Goal: Task Accomplishment & Management: Manage account settings

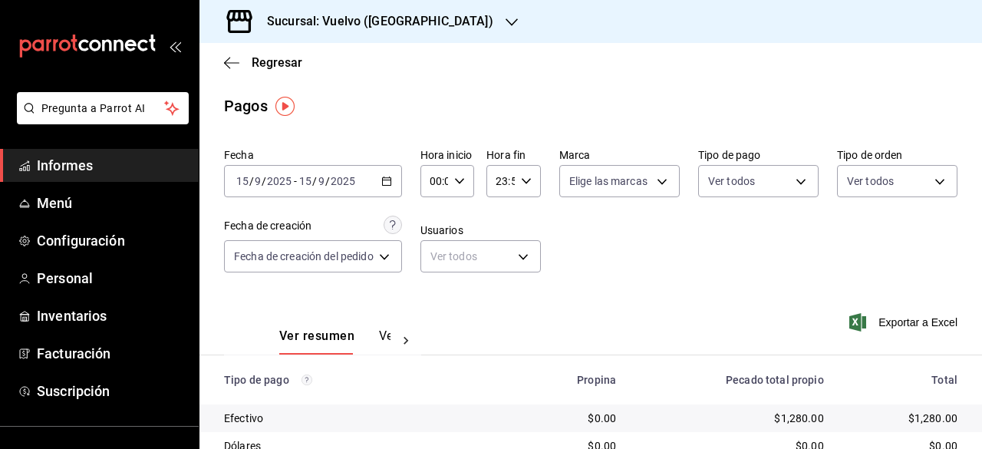
click at [389, 183] on icon "button" at bounding box center [386, 181] width 11 height 11
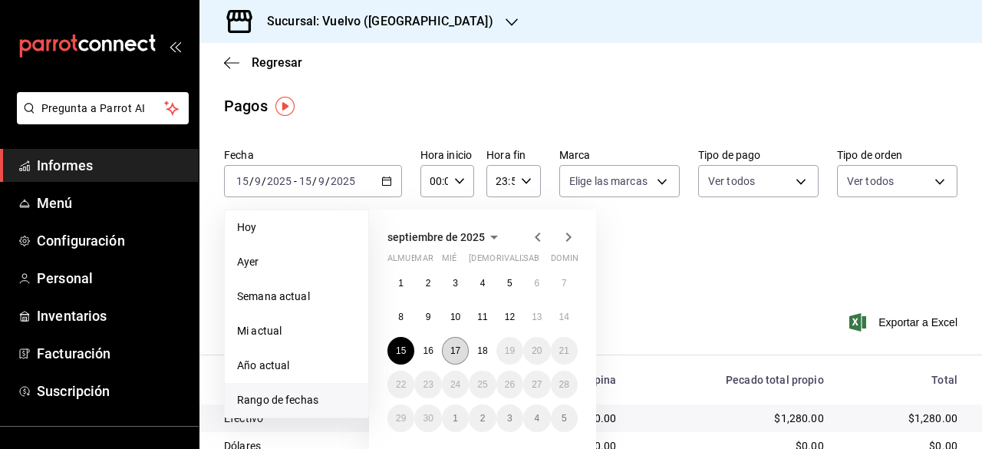
click at [462, 346] on button "17" at bounding box center [455, 351] width 27 height 28
click at [453, 351] on font "17" at bounding box center [455, 350] width 10 height 11
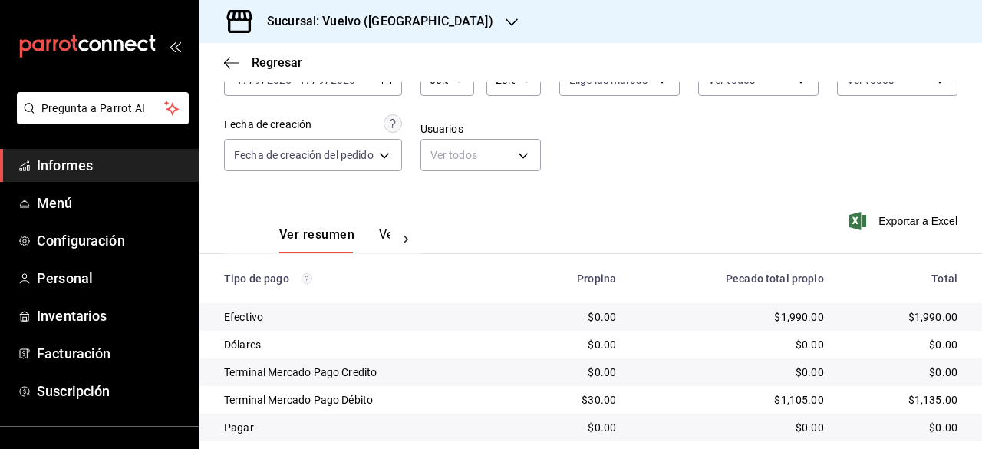
scroll to position [146, 0]
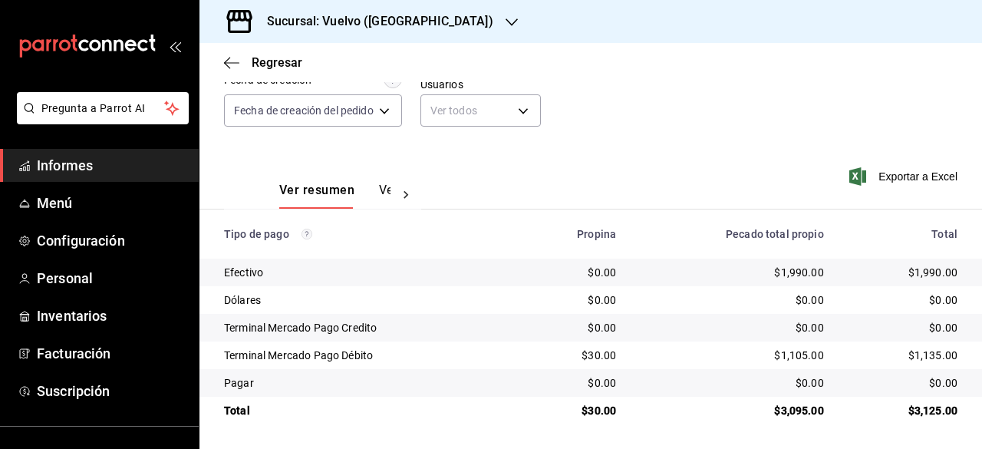
click at [443, 21] on div "Sucursal: Vuelvo (Tamaulipas)" at bounding box center [368, 21] width 312 height 43
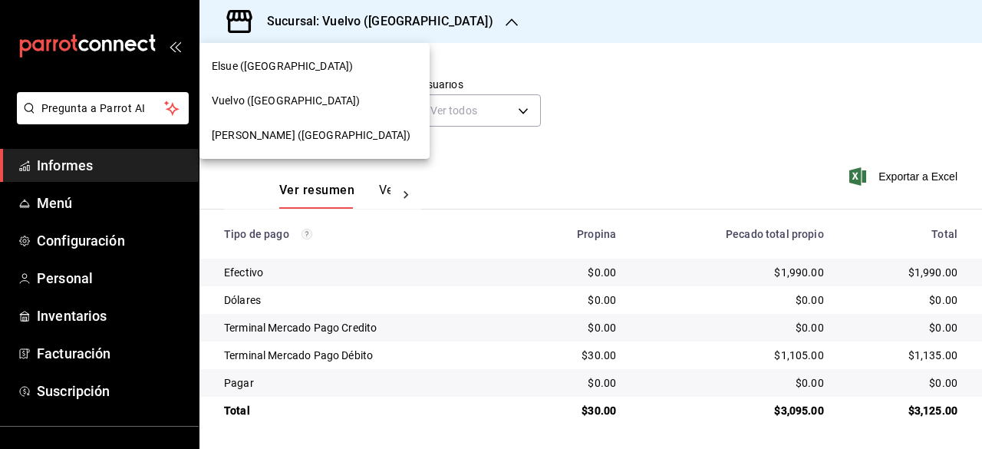
click at [277, 139] on font "[PERSON_NAME] ([GEOGRAPHIC_DATA])" at bounding box center [311, 135] width 199 height 12
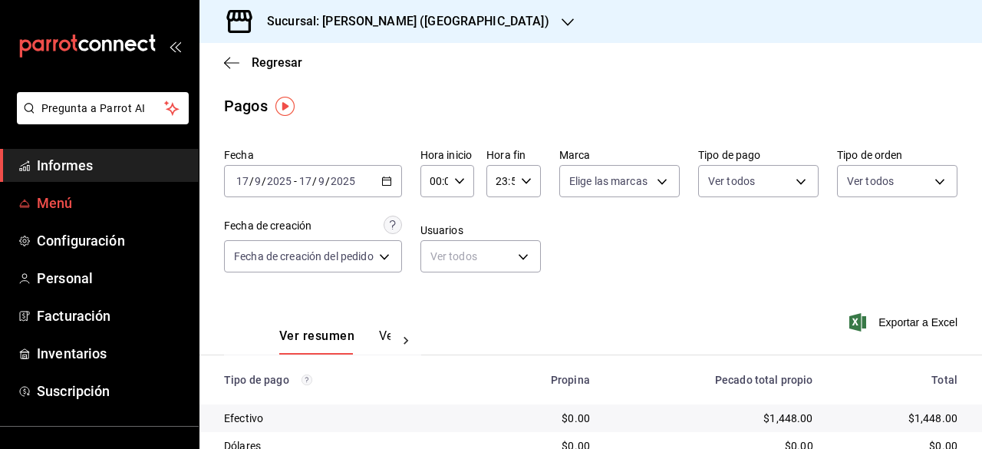
click at [67, 202] on font "Menú" at bounding box center [55, 203] width 36 height 16
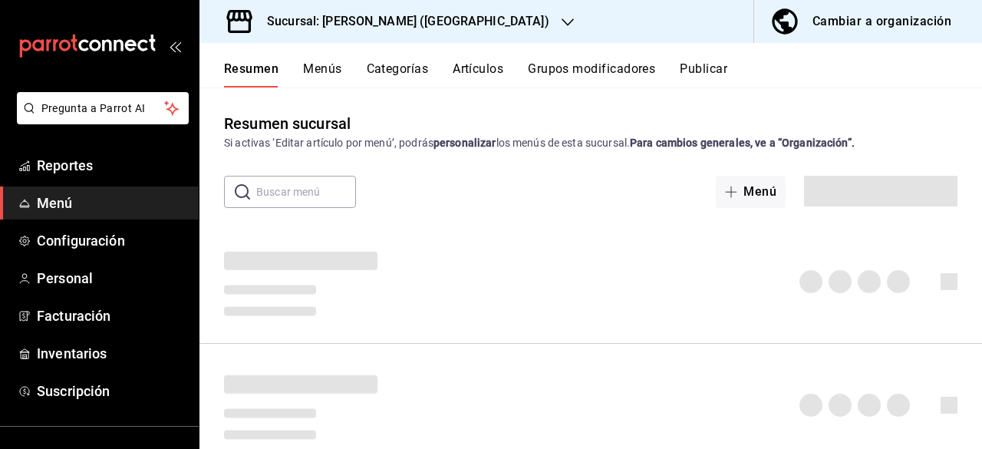
click at [67, 202] on span "Menú" at bounding box center [112, 203] width 150 height 21
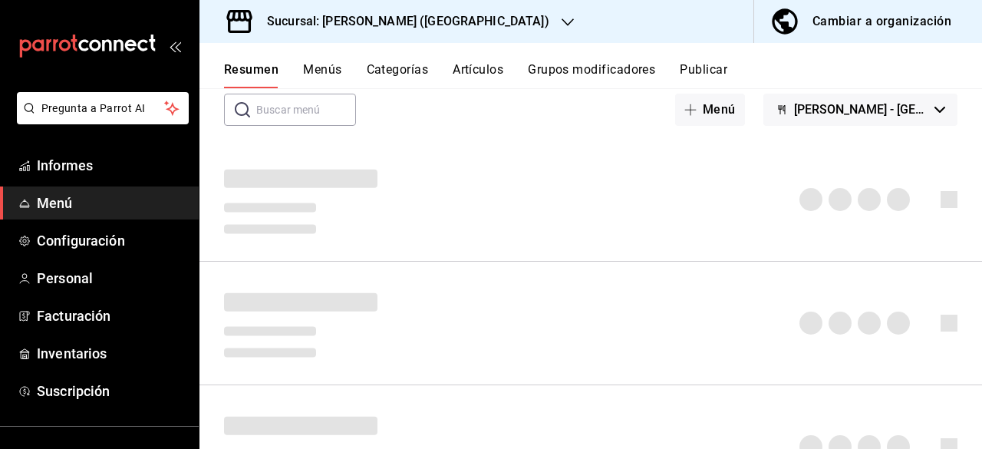
scroll to position [89, 0]
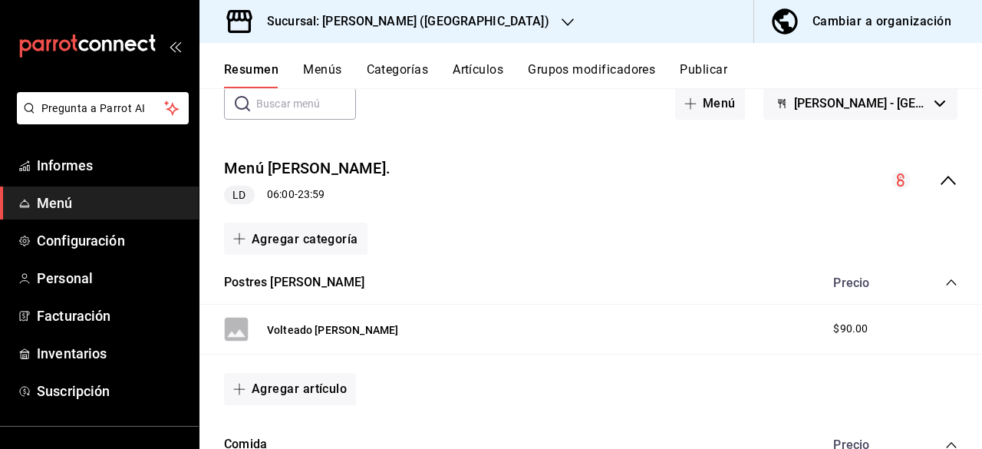
click at [939, 173] on icon "colapsar-fila-del-menú" at bounding box center [948, 180] width 18 height 18
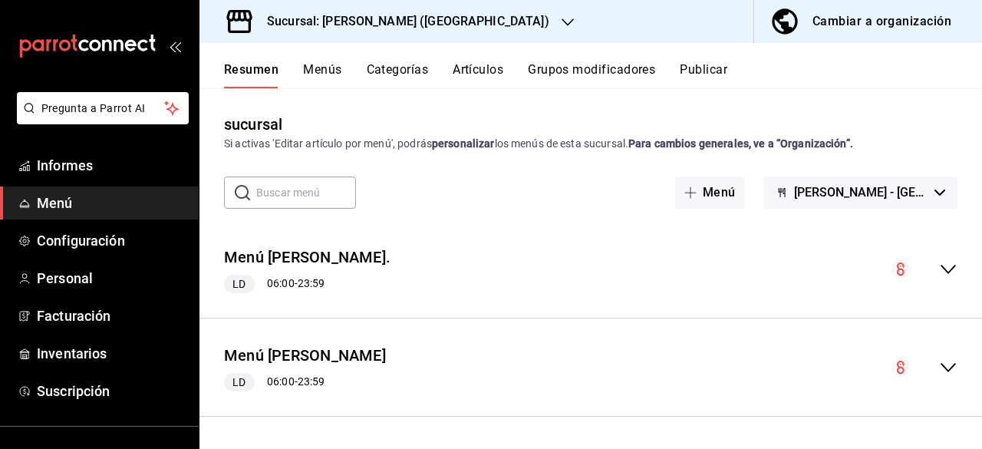
scroll to position [0, 0]
click at [956, 369] on icon "colapsar-fila-del-menú" at bounding box center [948, 367] width 18 height 18
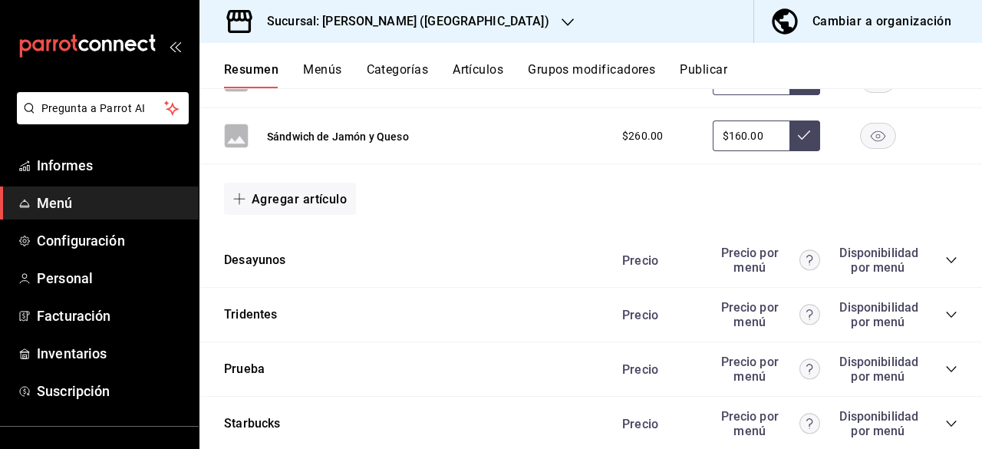
scroll to position [930, 0]
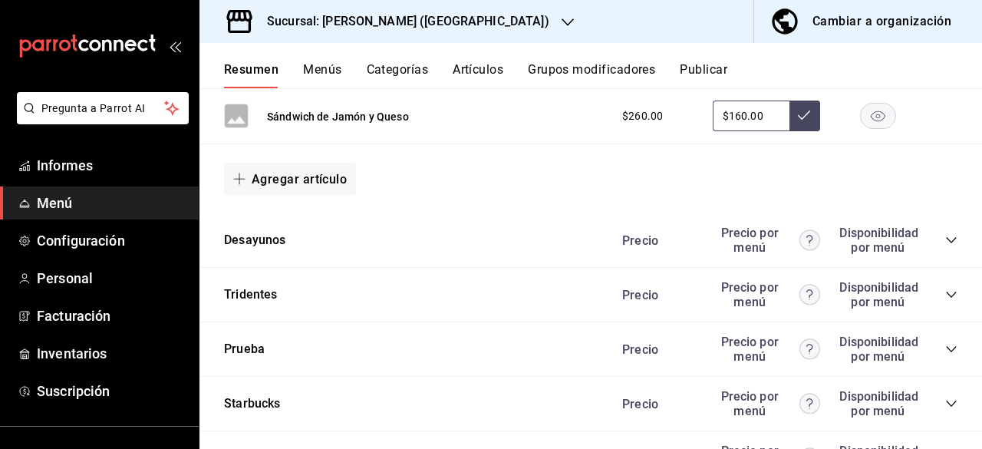
click at [945, 242] on icon "colapsar-categoría-fila" at bounding box center [951, 240] width 12 height 12
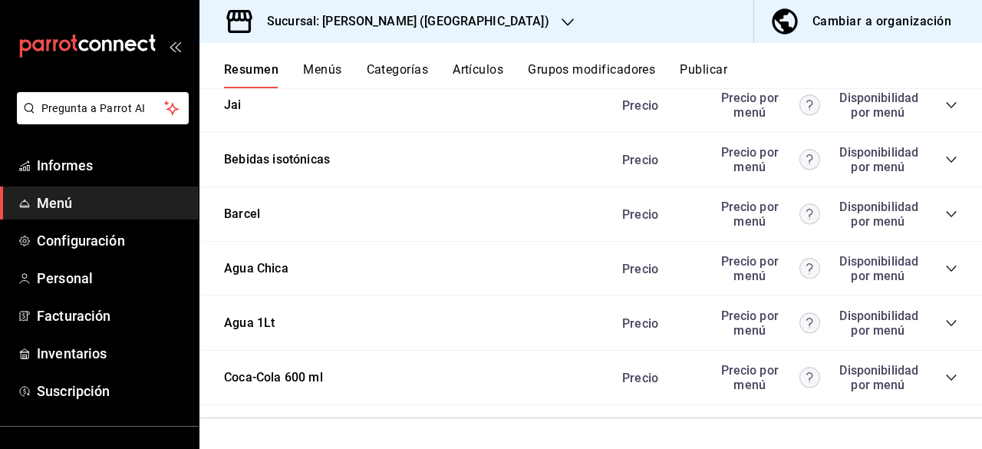
scroll to position [3001, 0]
click at [940, 262] on div "Precio Precio por menú Disponibilidad por menú" at bounding box center [782, 268] width 351 height 29
click at [945, 269] on icon "colapsar-categoría-fila" at bounding box center [951, 268] width 12 height 12
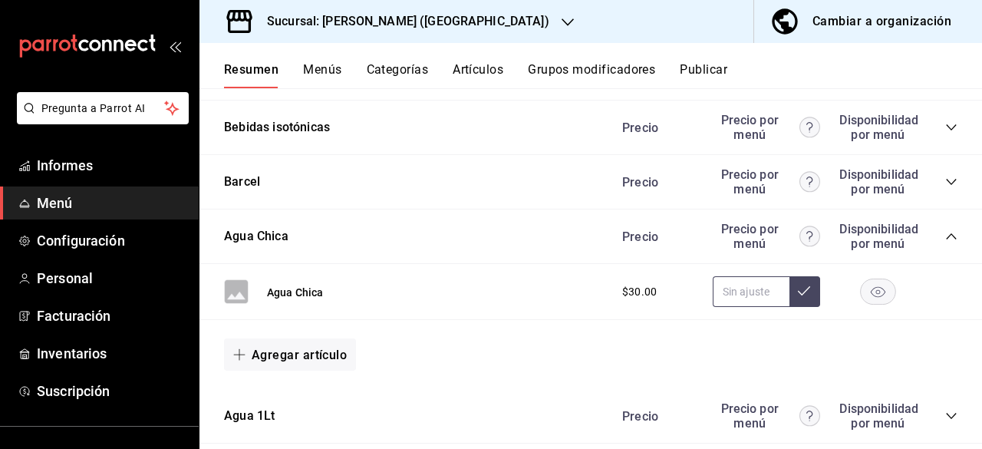
scroll to position [3037, 0]
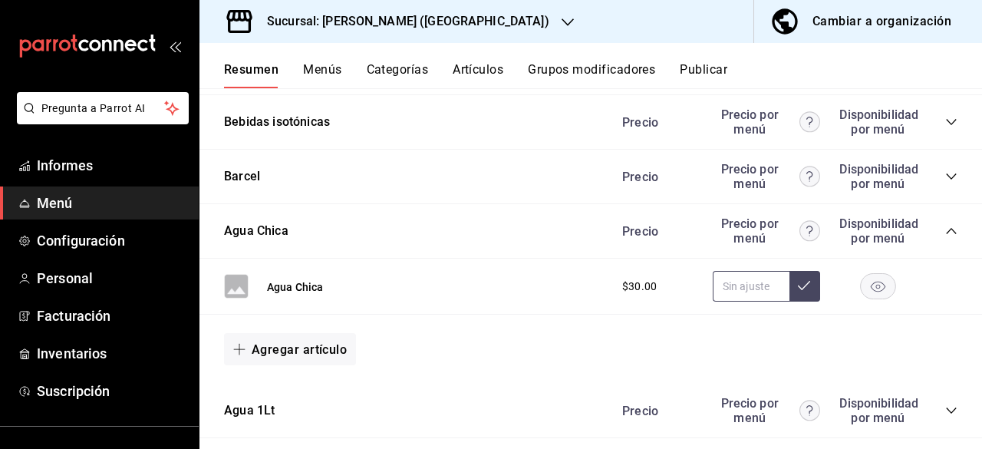
click at [726, 301] on input "text" at bounding box center [751, 286] width 77 height 31
type input "$20.00"
click at [798, 290] on icon at bounding box center [804, 285] width 12 height 9
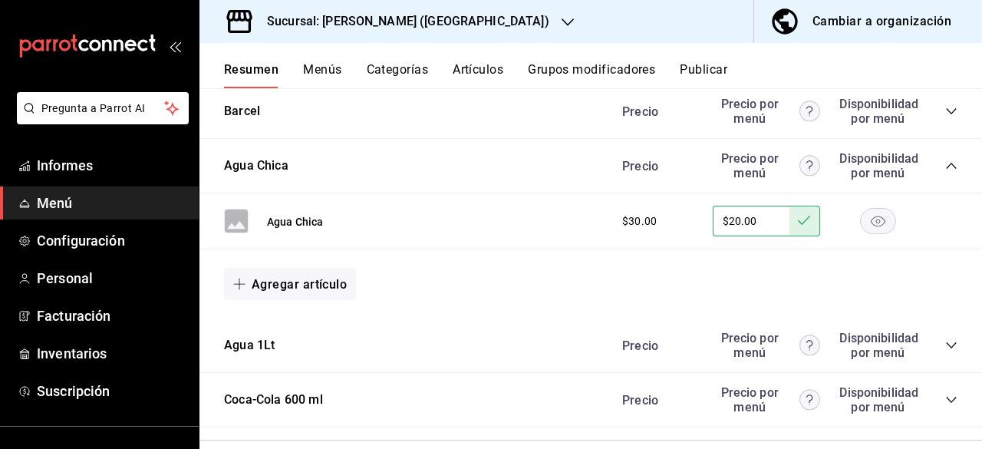
scroll to position [3126, 0]
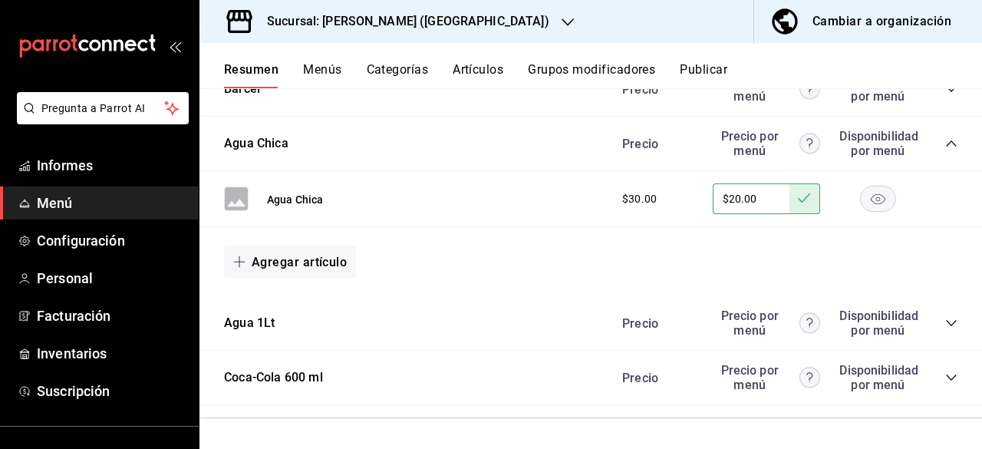
click at [945, 328] on icon "colapsar-categoría-fila" at bounding box center [951, 323] width 12 height 12
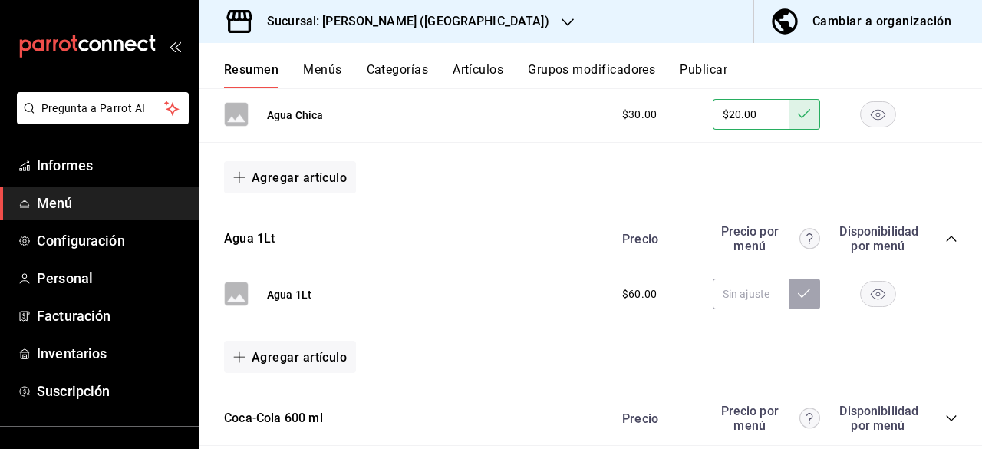
scroll to position [3209, 0]
click at [745, 291] on input "text" at bounding box center [751, 293] width 77 height 31
type input "$35.00"
click at [798, 293] on icon at bounding box center [804, 292] width 12 height 9
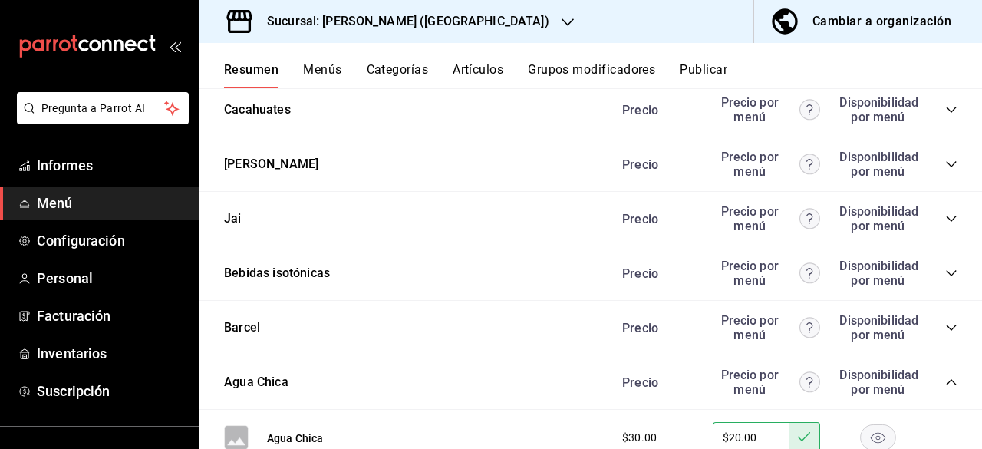
scroll to position [2884, 0]
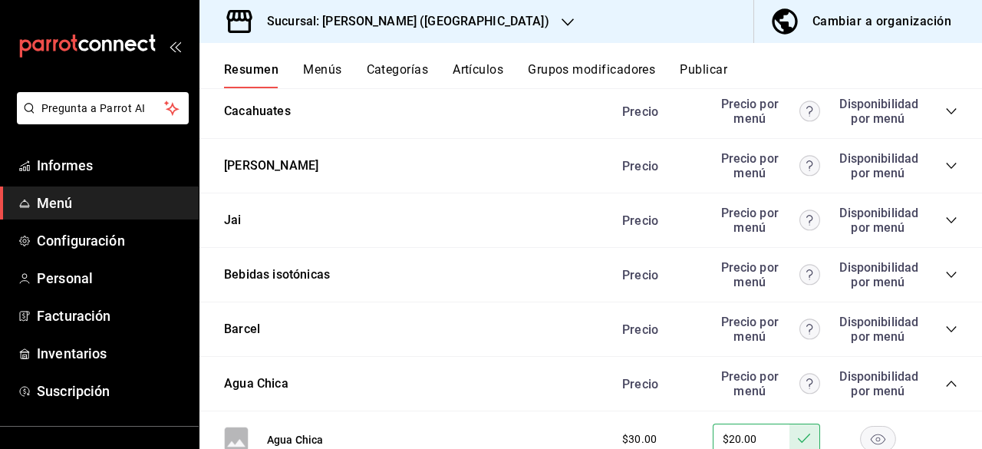
click at [936, 229] on div "Precio Precio por menú Disponibilidad por menú" at bounding box center [782, 220] width 351 height 29
click at [945, 225] on icon "colapsar-categoría-fila" at bounding box center [951, 220] width 12 height 12
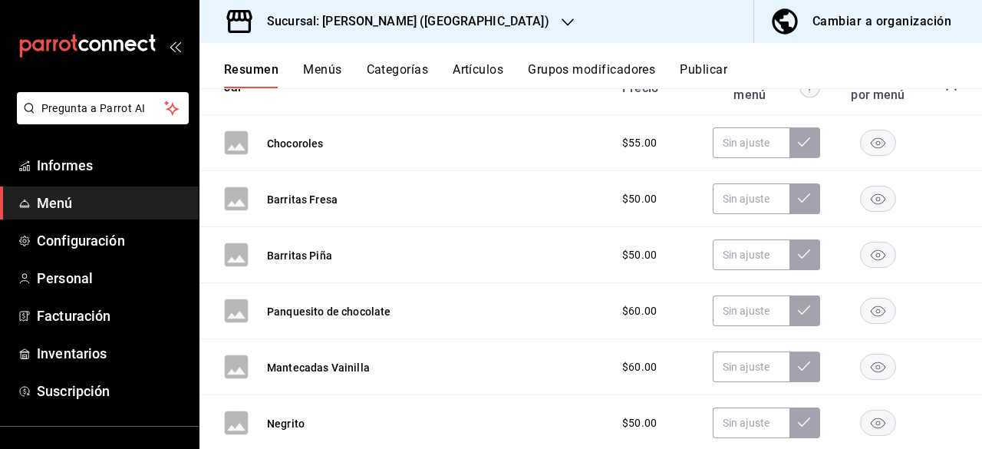
scroll to position [3019, 0]
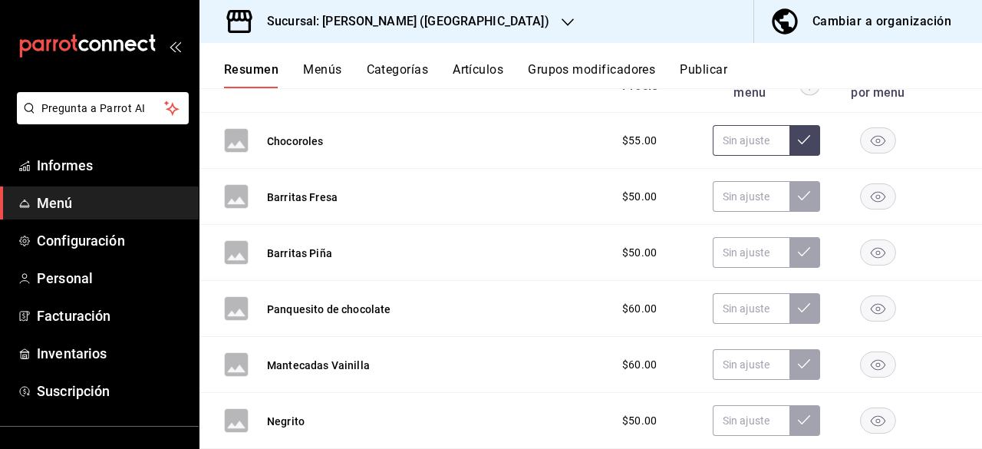
click at [746, 138] on input "text" at bounding box center [751, 140] width 77 height 31
type input "$30.00"
click at [798, 143] on icon at bounding box center [804, 139] width 12 height 12
click at [747, 192] on input "text" at bounding box center [751, 196] width 77 height 31
type input "$3.00"
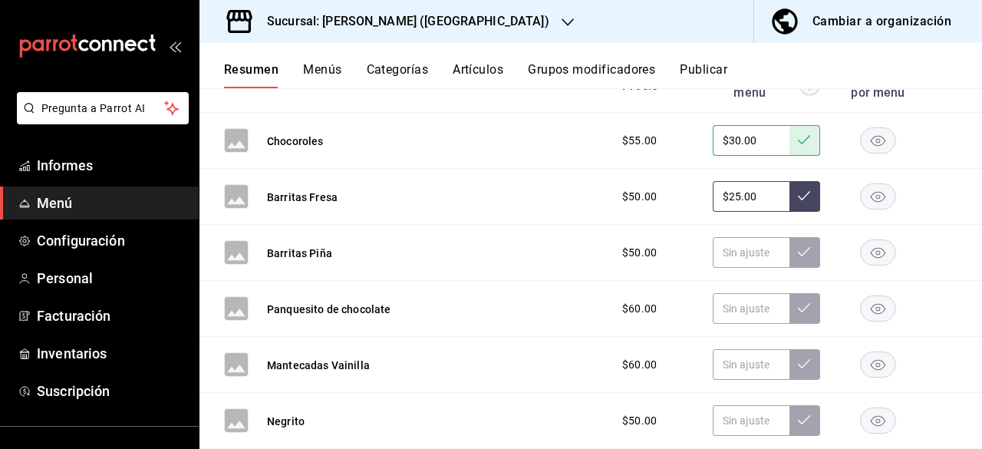
type input "$25.00"
click at [798, 197] on icon at bounding box center [804, 195] width 12 height 9
click at [749, 246] on input "text" at bounding box center [751, 252] width 77 height 31
type input "$25.00"
click at [798, 252] on icon at bounding box center [804, 251] width 12 height 12
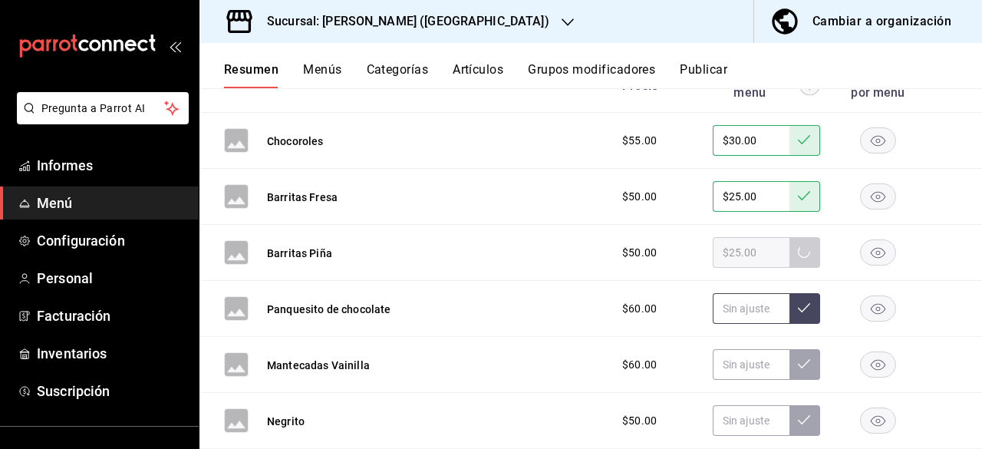
click at [740, 308] on input "text" at bounding box center [751, 308] width 77 height 31
type input "$35.00"
click at [798, 309] on icon at bounding box center [804, 307] width 12 height 9
click at [745, 366] on input "text" at bounding box center [751, 364] width 77 height 31
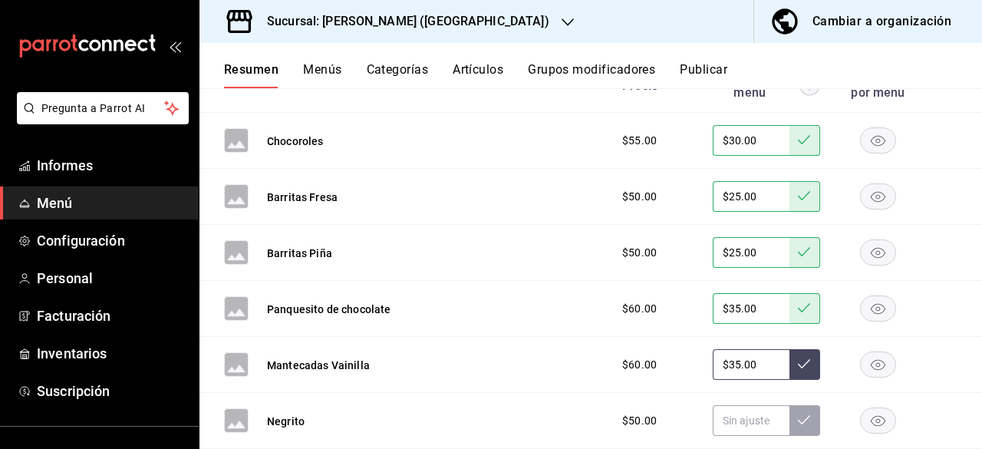
type input "$35.00"
click at [798, 362] on icon at bounding box center [804, 363] width 12 height 9
click at [743, 410] on input "text" at bounding box center [751, 420] width 77 height 31
type input "$25.00"
click at [798, 415] on icon at bounding box center [804, 419] width 12 height 12
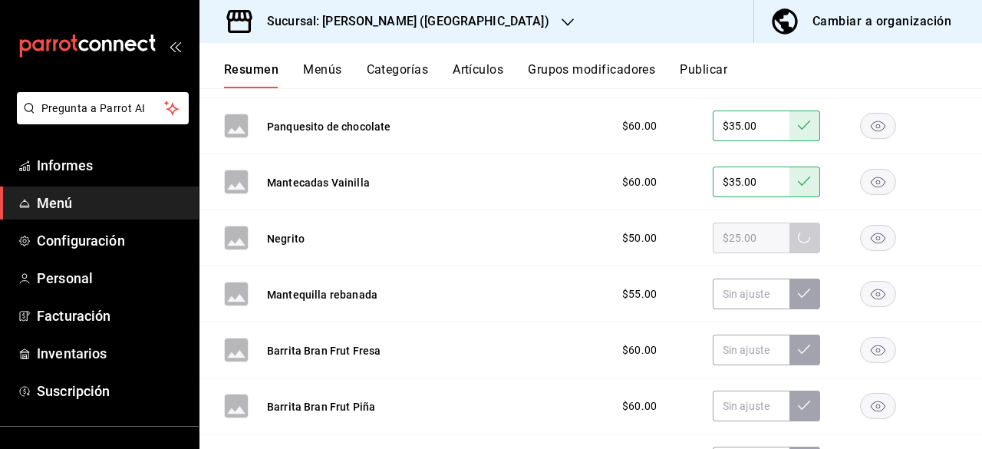
scroll to position [3204, 0]
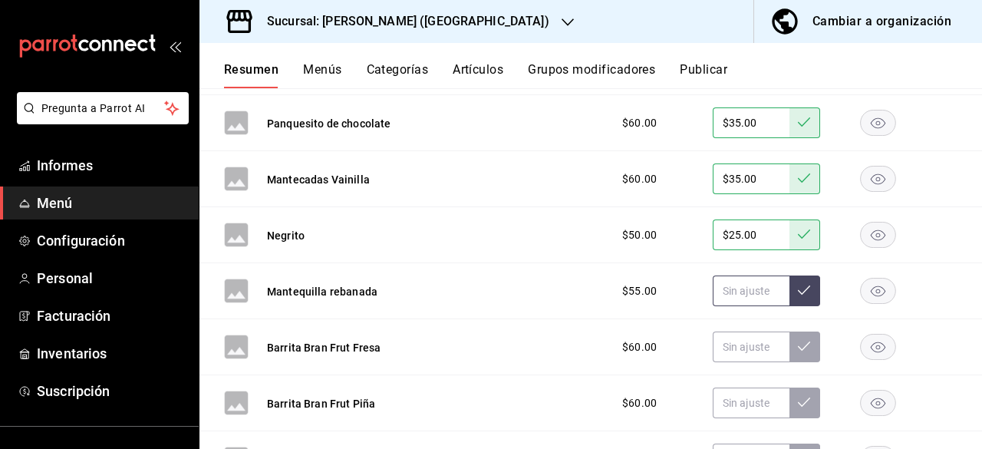
click at [742, 295] on input "text" at bounding box center [751, 290] width 77 height 31
type input "$35.00"
click at [798, 286] on icon at bounding box center [804, 290] width 12 height 12
click at [739, 339] on input "text" at bounding box center [751, 346] width 77 height 31
type input "$3.00"
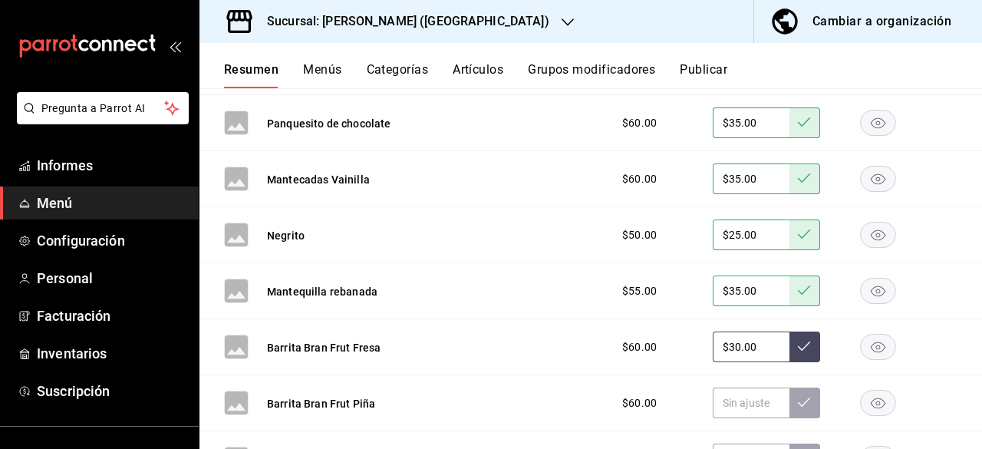
type input "$30.00"
click at [798, 349] on icon at bounding box center [804, 346] width 12 height 12
click at [744, 409] on input "text" at bounding box center [751, 402] width 77 height 31
type input "$30.00"
click at [789, 409] on button at bounding box center [804, 402] width 31 height 31
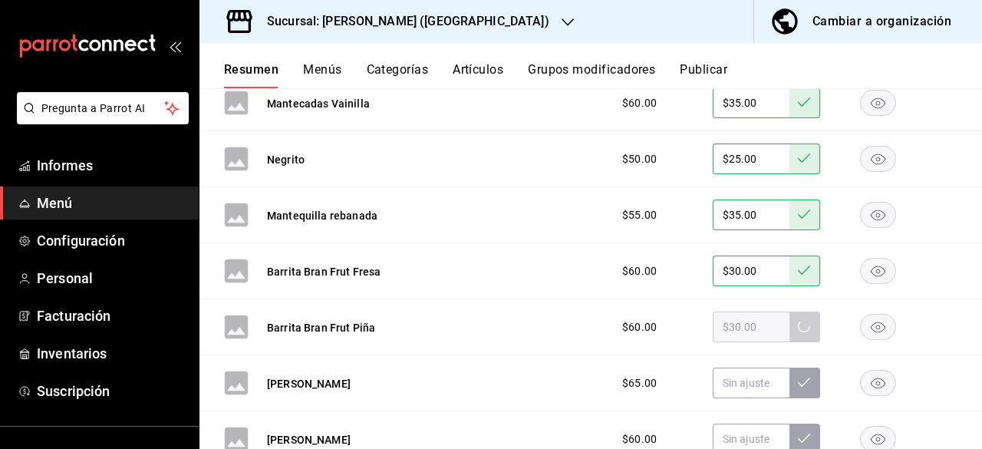
scroll to position [3301, 0]
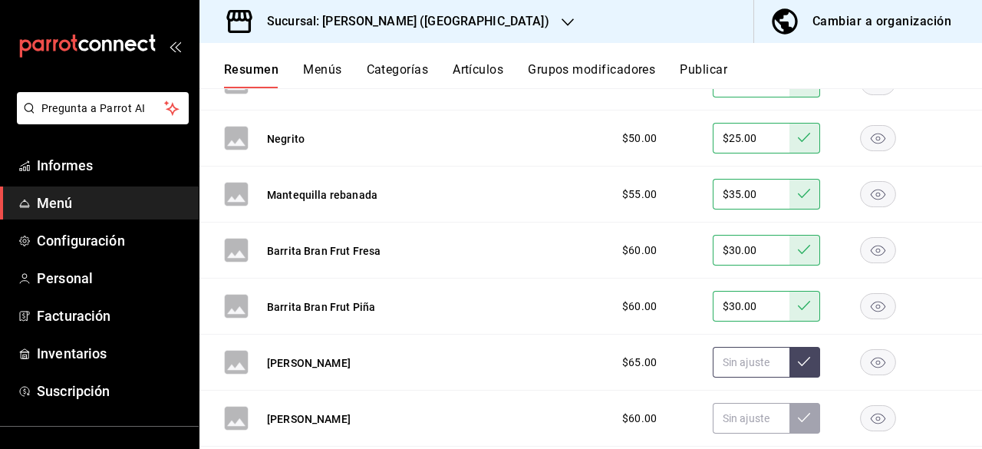
click at [736, 356] on input "text" at bounding box center [751, 362] width 77 height 31
type input "$3.00"
type input "$40.00"
click at [798, 356] on icon at bounding box center [804, 361] width 12 height 12
click at [746, 417] on input "text" at bounding box center [751, 418] width 77 height 31
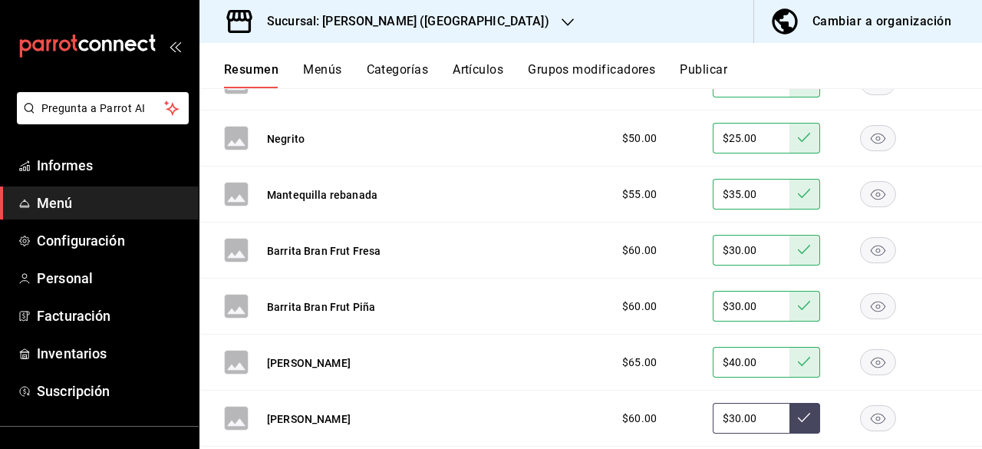
type input "$30.00"
click at [789, 423] on button at bounding box center [804, 418] width 31 height 31
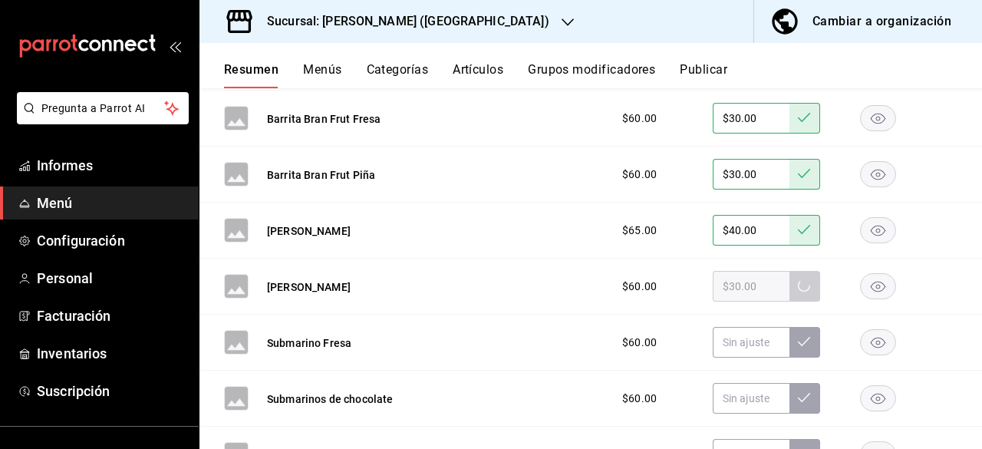
scroll to position [3435, 0]
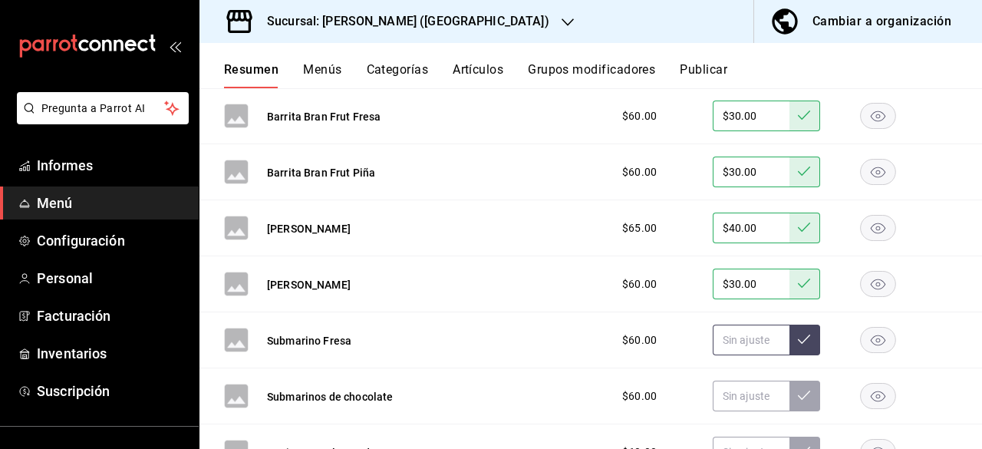
click at [742, 343] on input "text" at bounding box center [751, 339] width 77 height 31
type input "$30.00"
click at [798, 341] on icon at bounding box center [804, 339] width 12 height 12
click at [742, 393] on input "text" at bounding box center [751, 395] width 77 height 31
type input "$30.00"
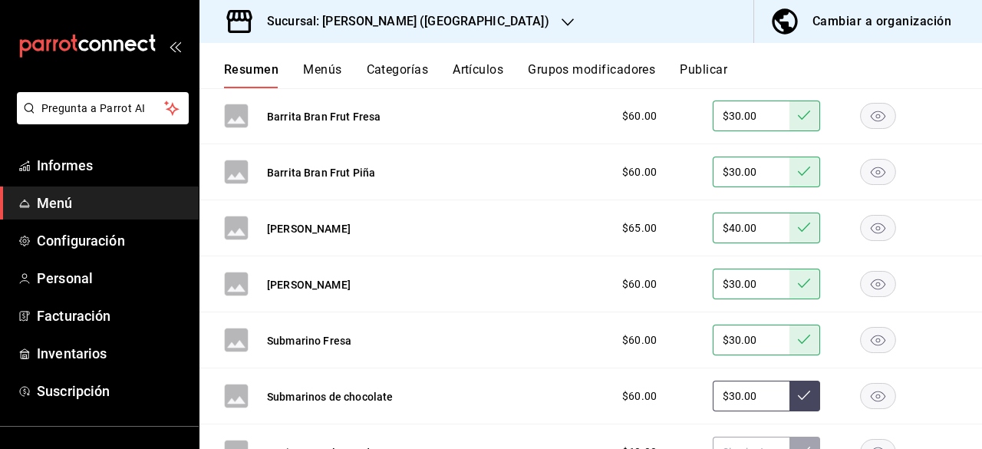
click at [798, 390] on icon at bounding box center [804, 395] width 12 height 12
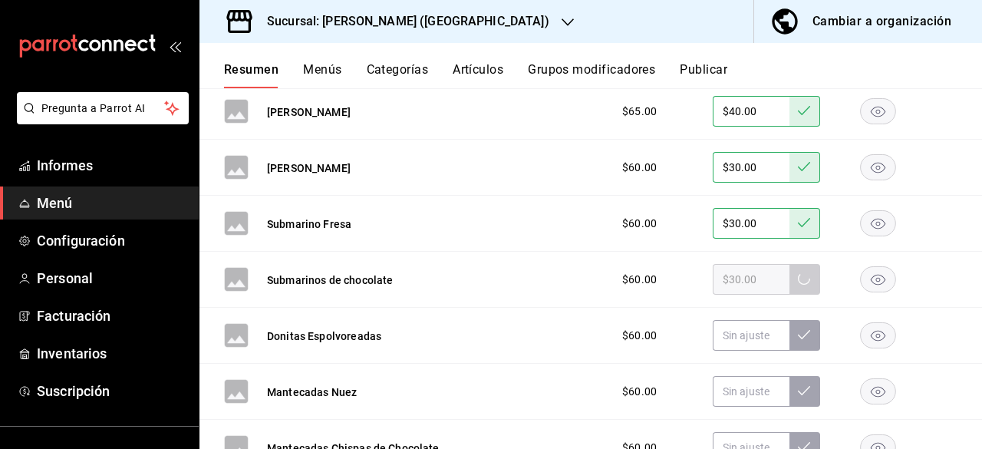
scroll to position [3553, 0]
click at [730, 332] on input "text" at bounding box center [751, 334] width 77 height 31
type input "$35.00"
click at [798, 333] on icon at bounding box center [804, 334] width 12 height 12
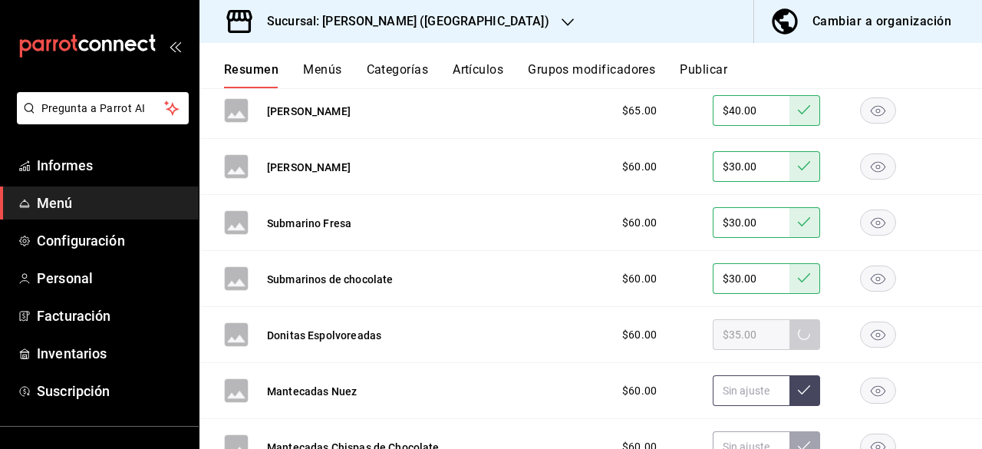
click at [724, 382] on input "text" at bounding box center [751, 390] width 77 height 31
type input "$35.00"
click at [798, 389] on icon at bounding box center [804, 389] width 12 height 12
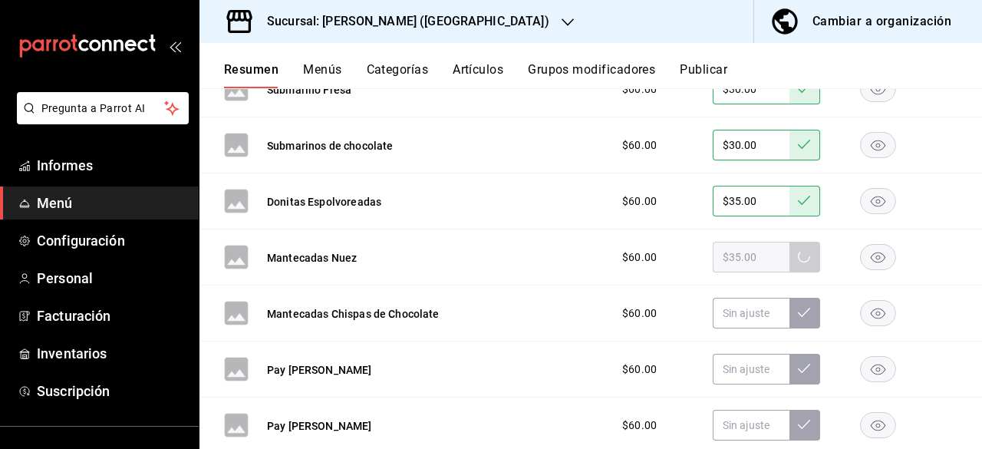
scroll to position [3729, 0]
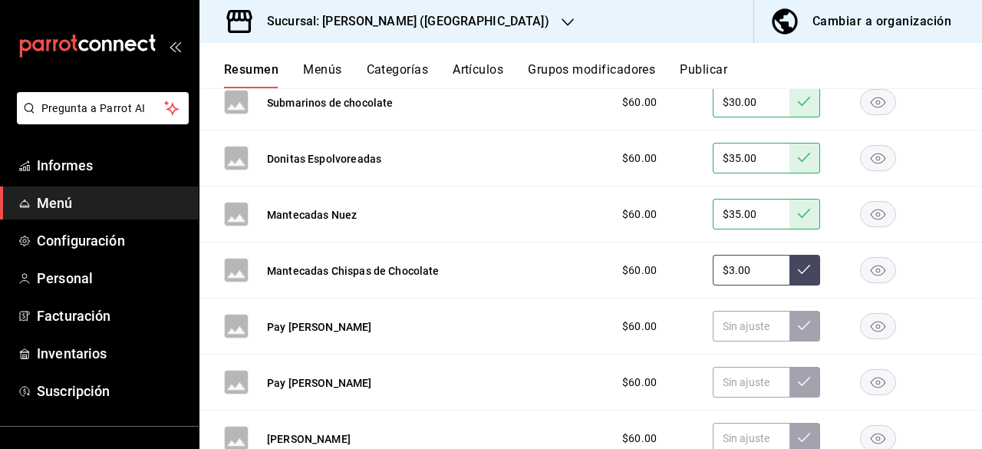
click at [735, 277] on input "$3.00" at bounding box center [751, 270] width 77 height 31
type input "$35.00"
click at [798, 275] on button at bounding box center [804, 270] width 31 height 31
click at [755, 317] on input "$3.00" at bounding box center [751, 326] width 77 height 31
type input "$35.00"
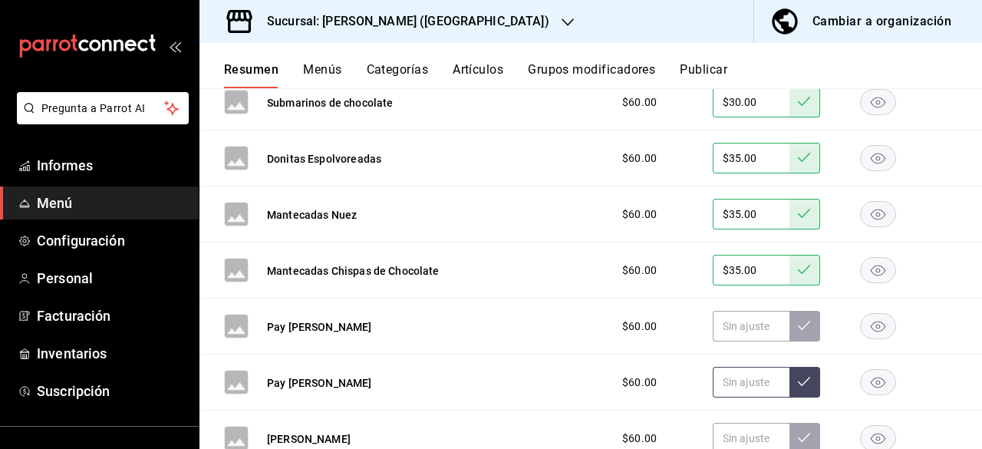
drag, startPoint x: 785, startPoint y: 324, endPoint x: 753, endPoint y: 369, distance: 54.5
click at [753, 369] on div "Chocoroles $55.00 $30.00 Barritas Fresa $50.00 $25.00 Barritas Piña $50.00 $25.…" at bounding box center [590, 53] width 782 height 1301
click at [753, 369] on input "$35.00" at bounding box center [751, 382] width 77 height 31
type input "$35.00"
click at [799, 380] on button at bounding box center [804, 382] width 31 height 31
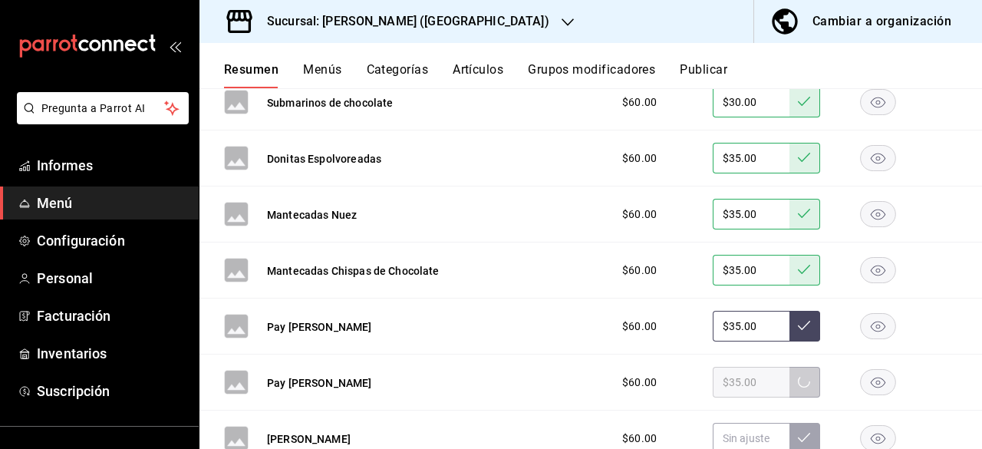
click at [752, 324] on input "$35.00" at bounding box center [751, 326] width 77 height 31
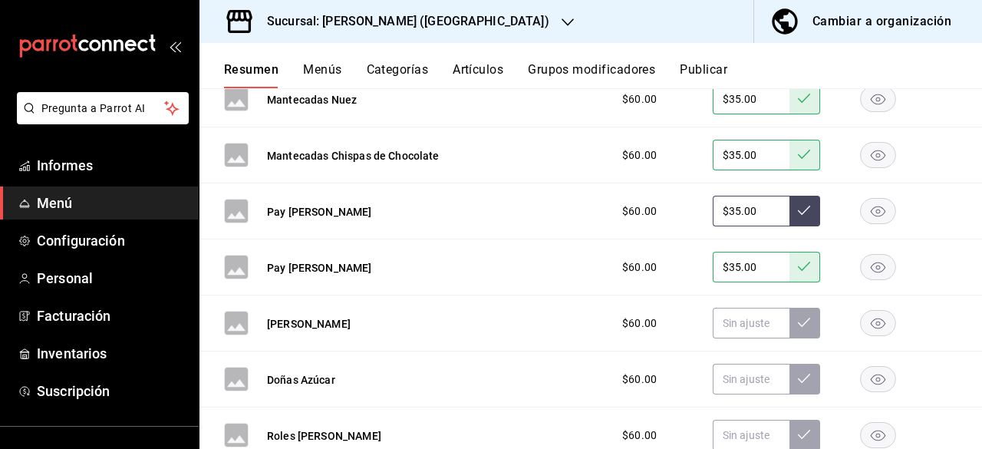
scroll to position [3845, 0]
type input "$35.00"
click at [736, 320] on input "$35.00" at bounding box center [751, 322] width 77 height 31
type input "$35.00"
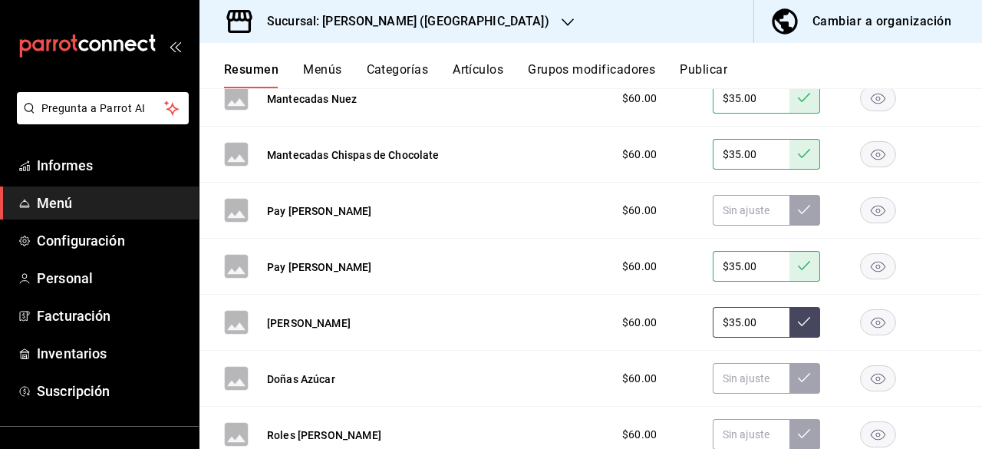
click at [798, 324] on icon at bounding box center [804, 321] width 12 height 12
click at [741, 381] on input "$3.00" at bounding box center [751, 378] width 77 height 31
type input "$3.00"
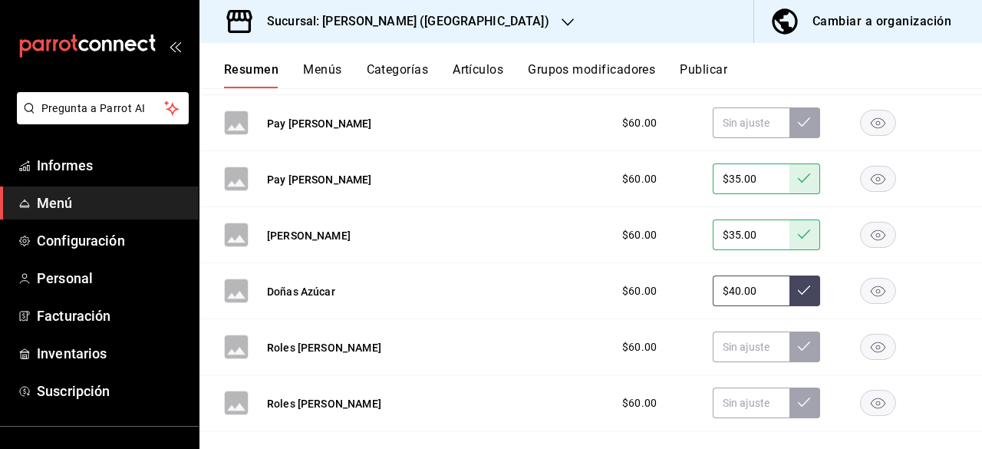
type input "$40.00"
click at [798, 289] on icon at bounding box center [804, 290] width 12 height 12
click at [755, 338] on input "text" at bounding box center [751, 346] width 77 height 31
type input "$40.00"
click at [798, 344] on icon at bounding box center [804, 346] width 12 height 12
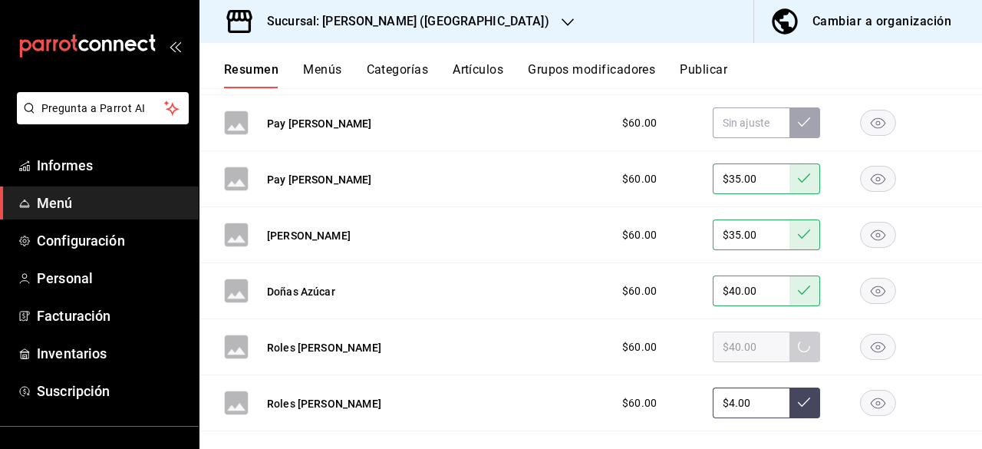
click at [749, 394] on input "$4.00" at bounding box center [751, 402] width 77 height 31
type input "$40.00"
click at [798, 398] on icon at bounding box center [804, 402] width 12 height 12
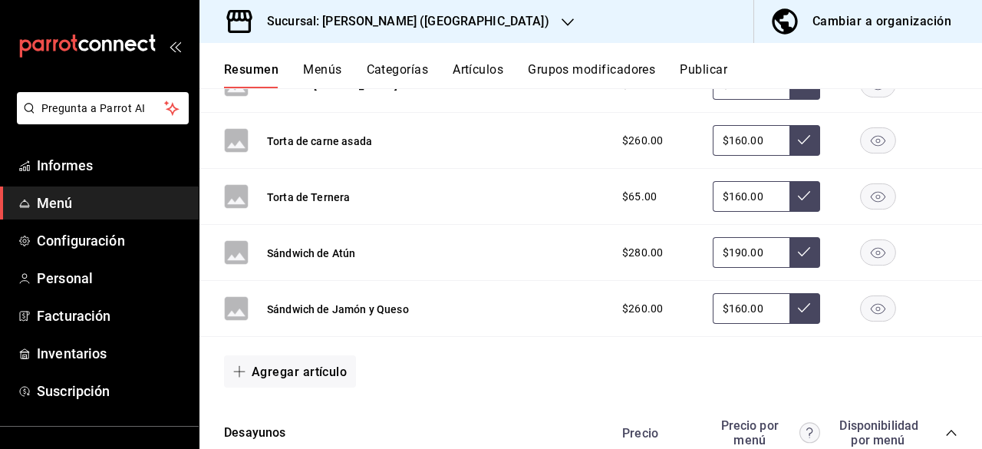
scroll to position [690, 0]
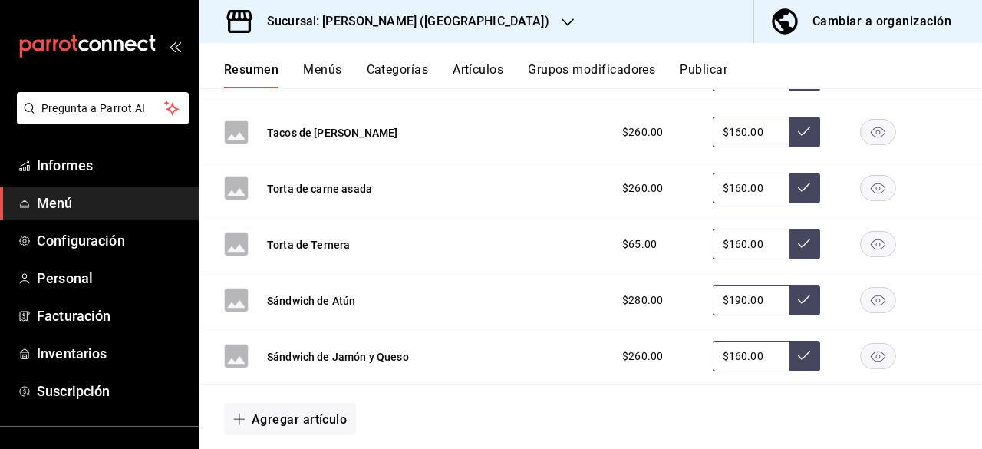
click at [489, 66] on font "Artículos" at bounding box center [478, 69] width 51 height 15
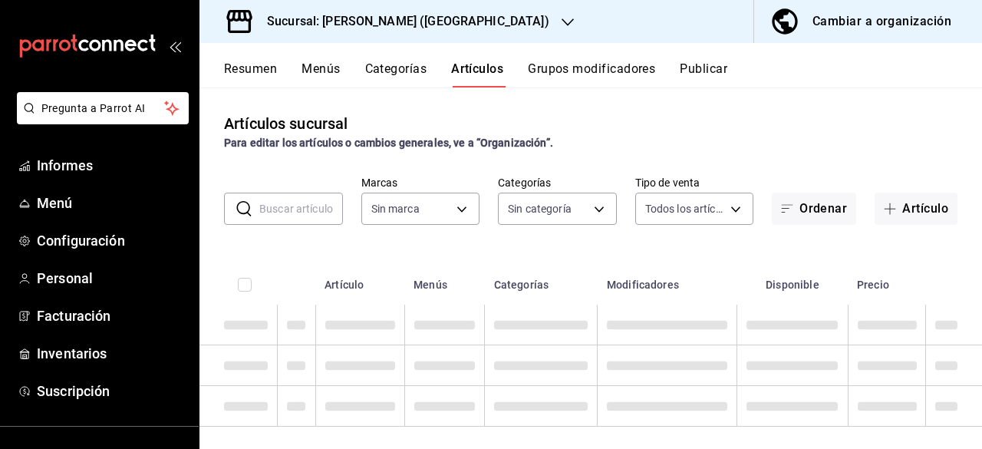
type input "93cb3c79-3ab5-4694-9cbb-c736cea32299"
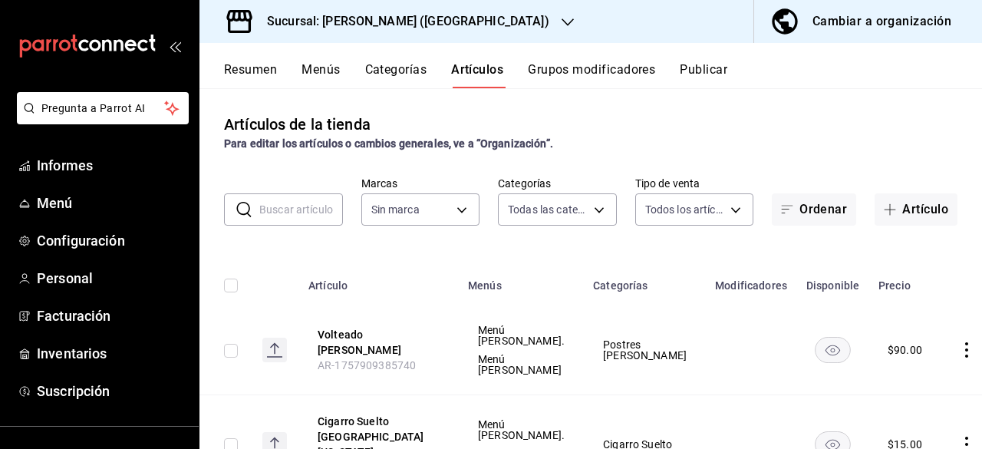
type input "b60f741e-58fe-401f-abe2-6d417feace9e,7a4461ec-f23a-4a27-86c7-ac03ff8d8501,b9af8…"
click at [890, 207] on icon "button" at bounding box center [890, 210] width 1 height 12
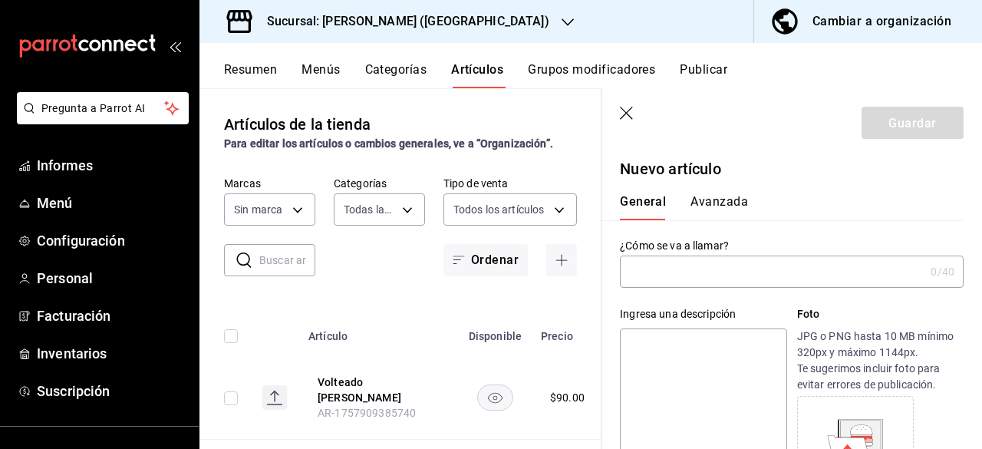
type input "b60f741e-58fe-401f-abe2-6d417feace9e,7a4461ec-f23a-4a27-86c7-ac03ff8d8501,b9af8…"
type input "93cb3c79-3ab5-4694-9cbb-c736cea32299"
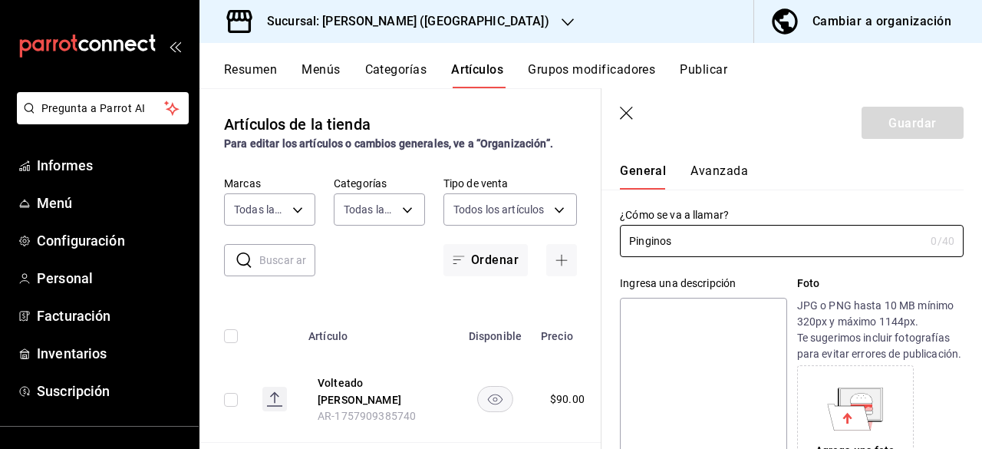
scroll to position [32, 0]
click at [649, 239] on input "Pinginos" at bounding box center [772, 240] width 304 height 31
click at [707, 237] on input "Pinguinos" at bounding box center [772, 240] width 304 height 31
click at [650, 240] on input "Pinginos" at bounding box center [772, 240] width 304 height 31
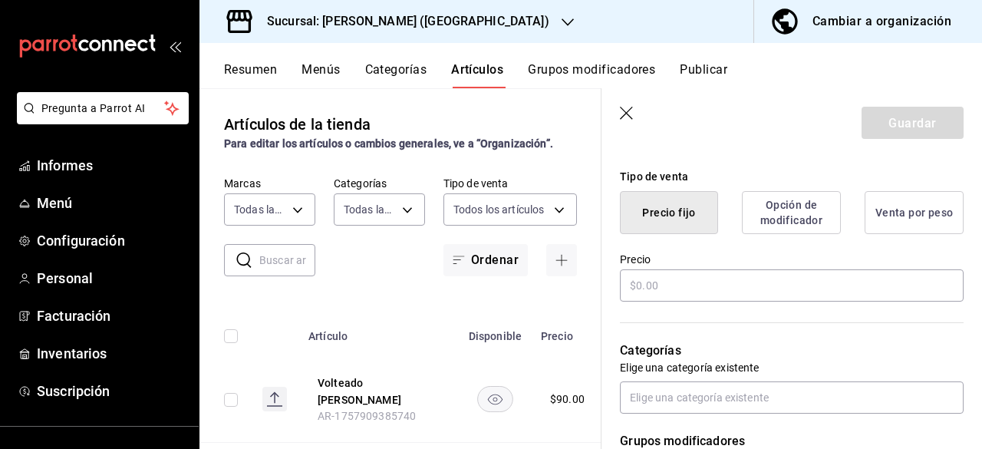
scroll to position [364, 0]
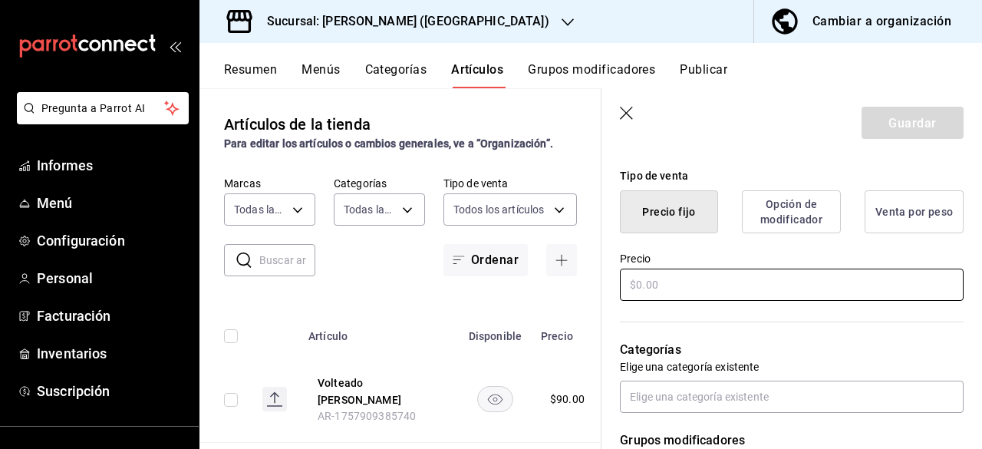
type input "Pinguinos"
click at [655, 298] on input "text" at bounding box center [792, 284] width 344 height 32
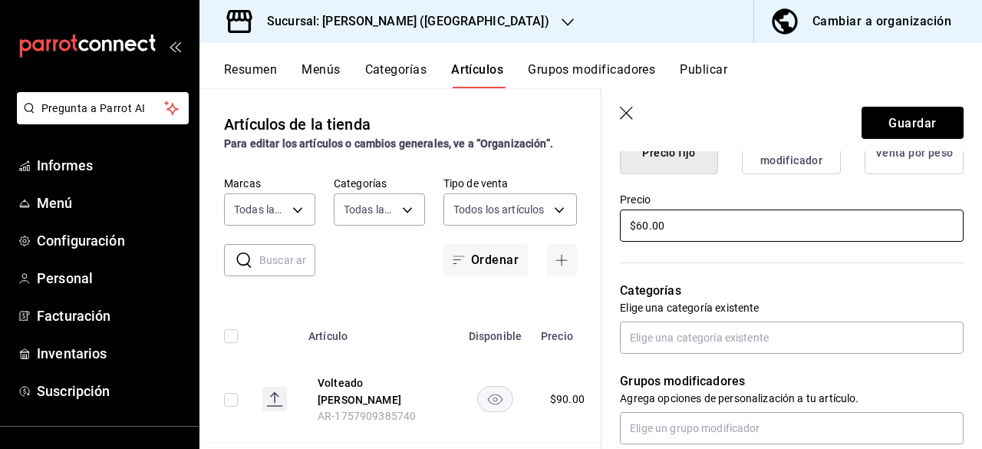
scroll to position [423, 0]
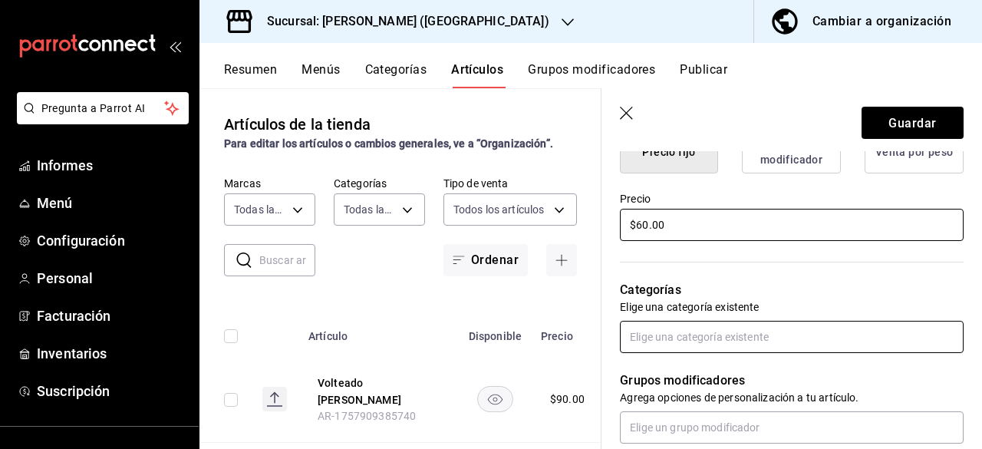
type input "$60.00"
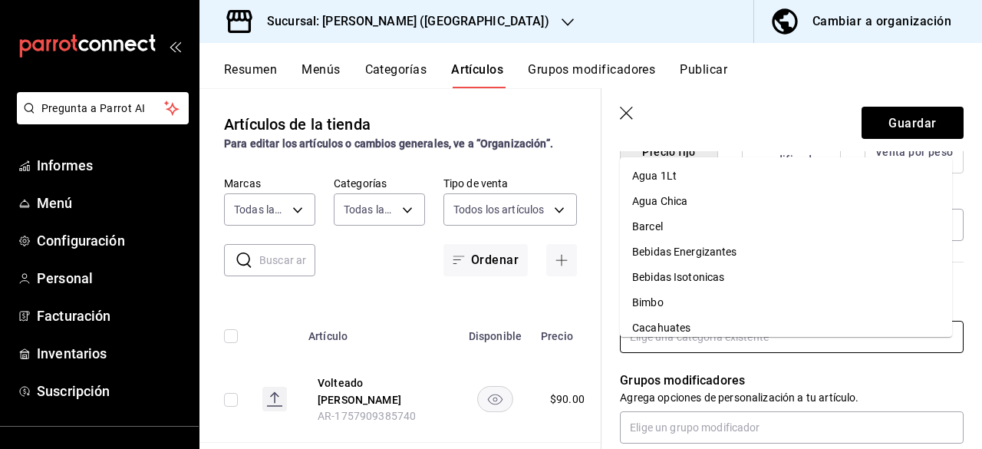
click at [661, 350] on input "text" at bounding box center [792, 337] width 344 height 32
click at [653, 303] on li "Jai" at bounding box center [786, 302] width 332 height 25
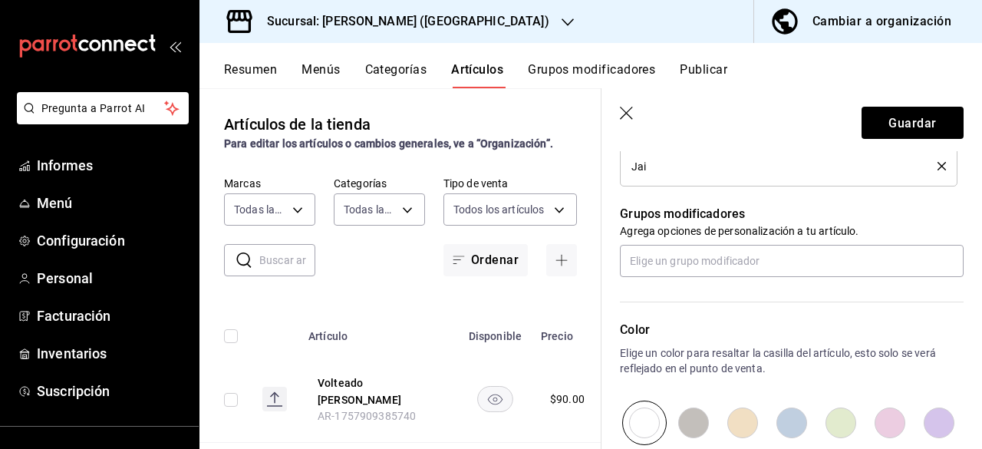
scroll to position [844, 0]
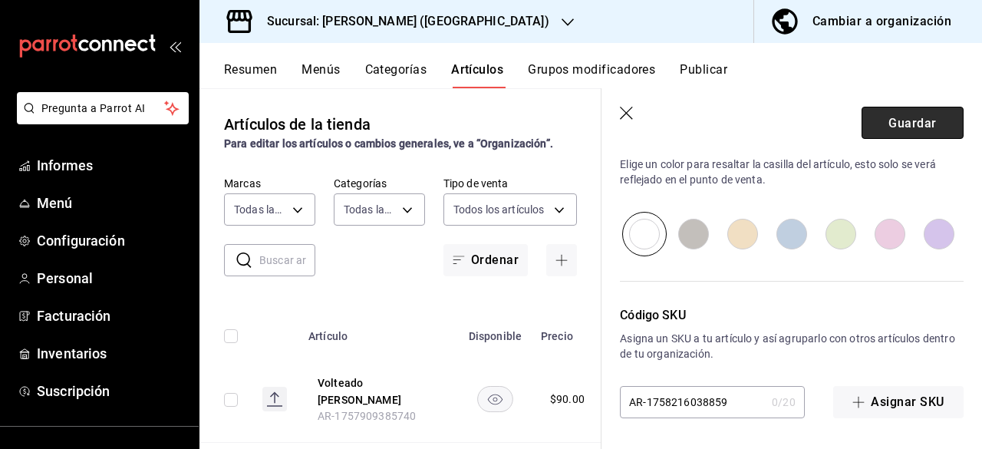
click at [896, 117] on font "Guardar" at bounding box center [912, 122] width 48 height 15
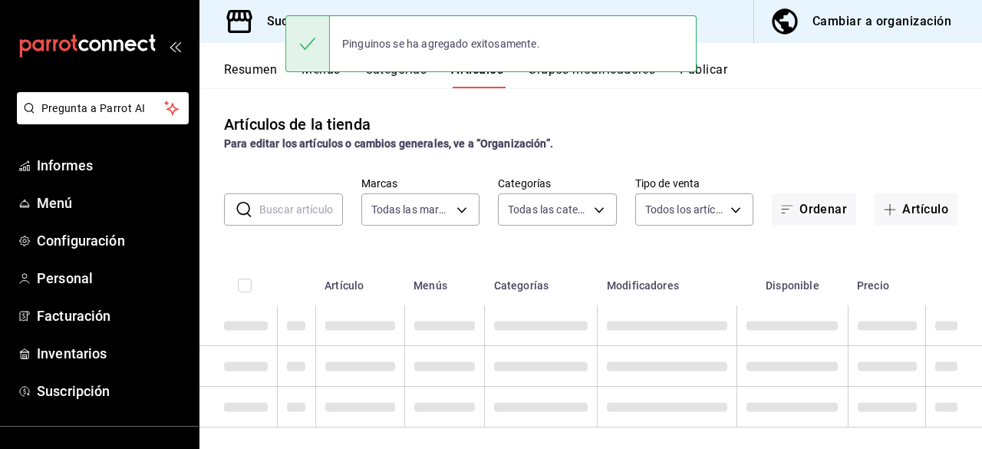
click at [261, 65] on font "Resumen" at bounding box center [250, 69] width 53 height 15
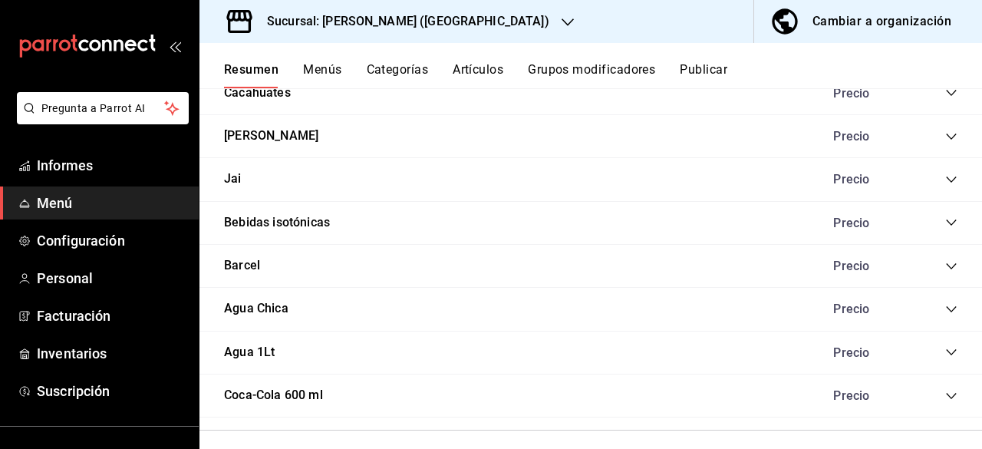
scroll to position [1901, 0]
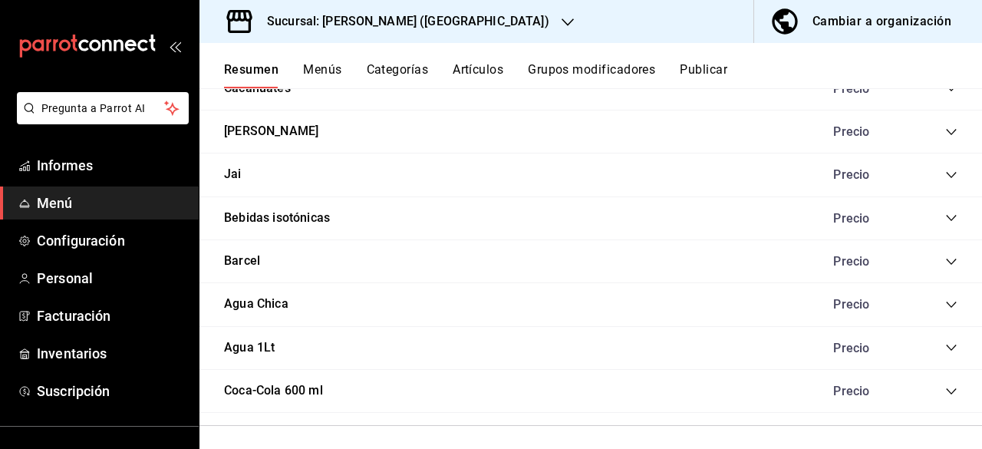
click at [937, 182] on div "Precio" at bounding box center [888, 174] width 140 height 15
click at [945, 181] on icon "colapsar-categoría-fila" at bounding box center [951, 175] width 12 height 12
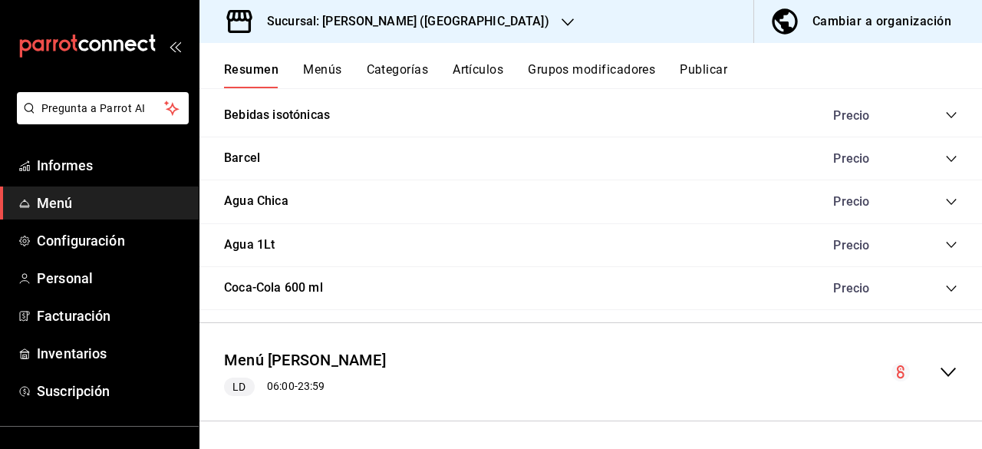
scroll to position [3230, 0]
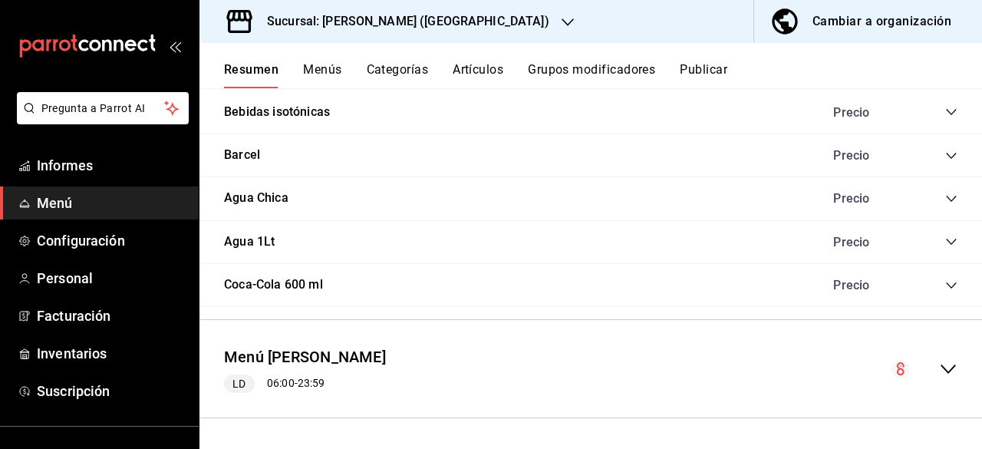
click at [940, 374] on icon "colapsar-fila-del-menú" at bounding box center [947, 368] width 15 height 9
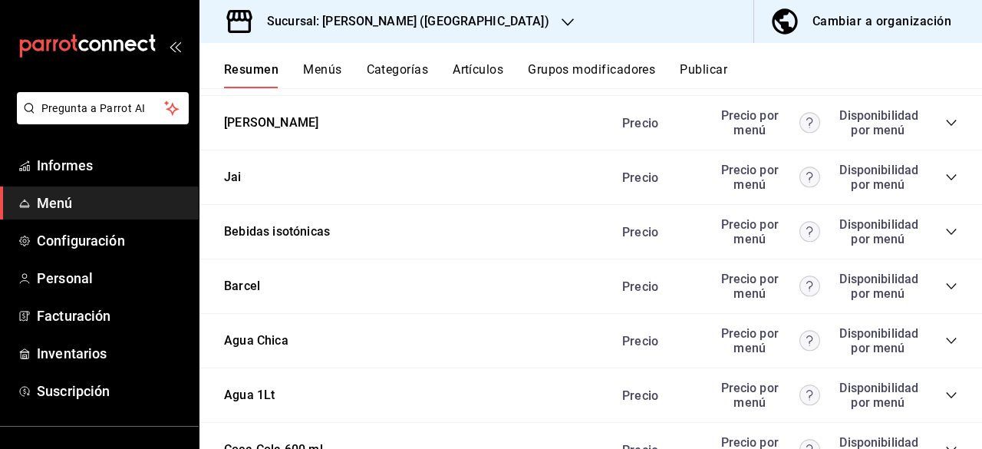
scroll to position [5663, 0]
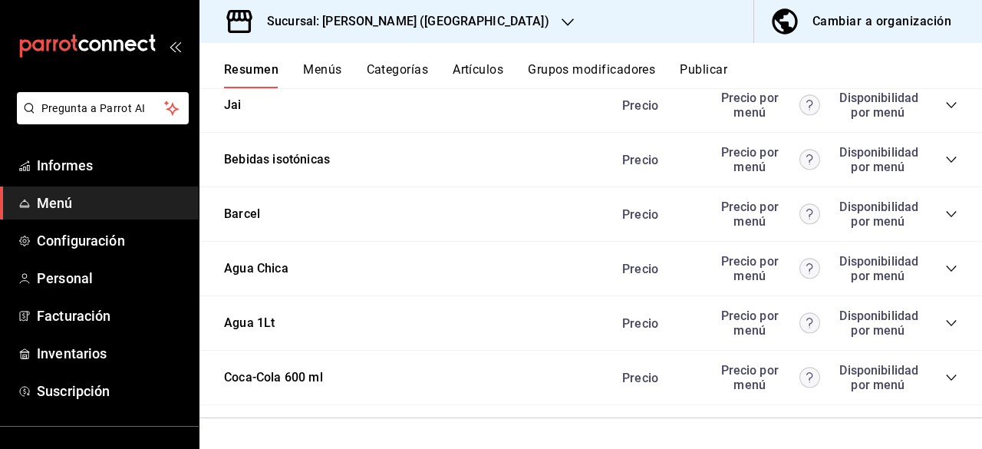
click at [945, 103] on icon "colapsar-categoría-fila" at bounding box center [951, 105] width 12 height 12
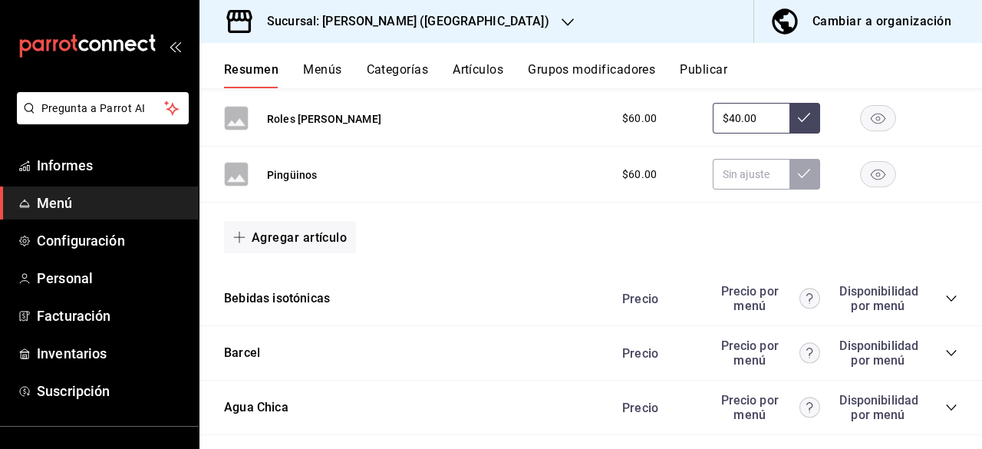
scroll to position [6857, 0]
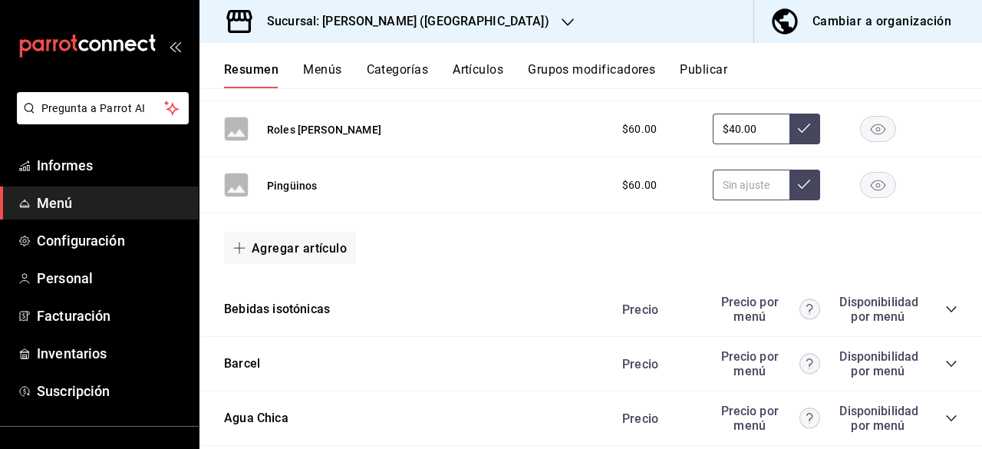
click at [743, 191] on input "text" at bounding box center [751, 185] width 77 height 31
type input "$30.00"
click at [789, 199] on button at bounding box center [804, 185] width 31 height 31
click at [712, 70] on font "Publicar" at bounding box center [704, 69] width 48 height 15
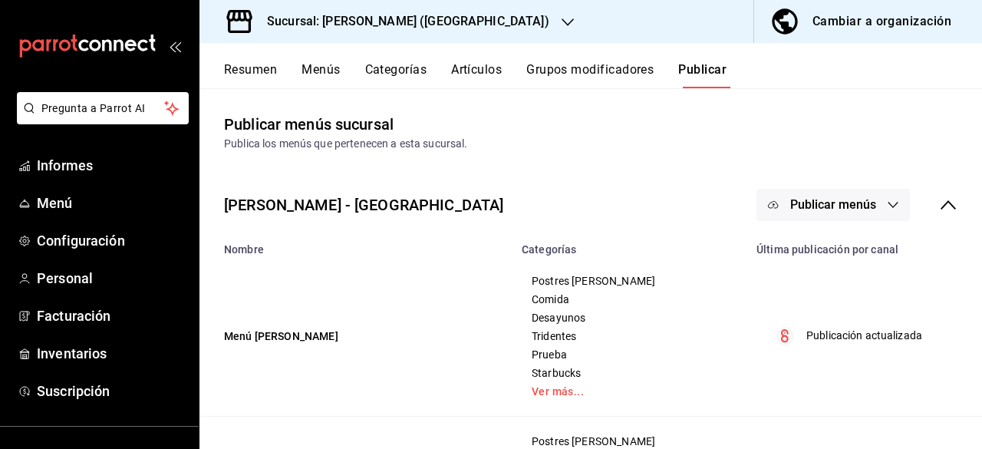
click at [851, 206] on font "Publicar menús" at bounding box center [833, 204] width 86 height 15
click at [842, 256] on font "Punto de venta" at bounding box center [844, 255] width 74 height 12
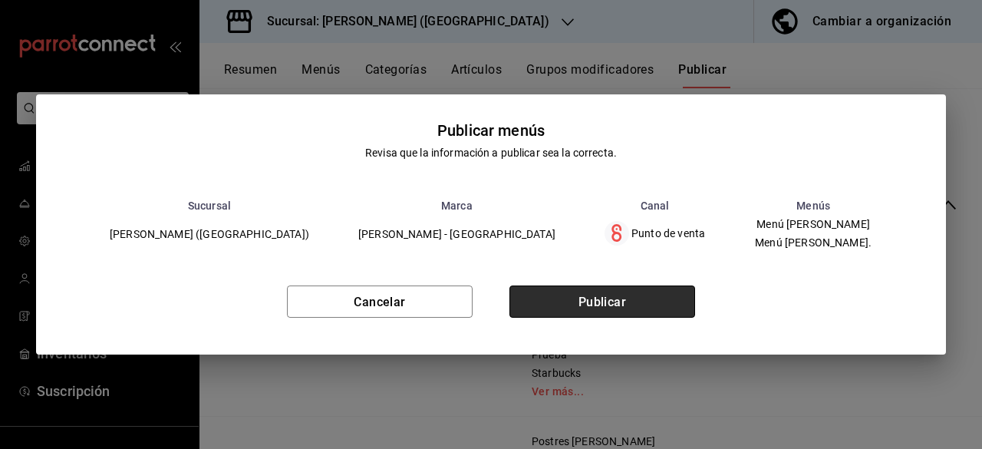
click at [668, 295] on button "Publicar" at bounding box center [602, 301] width 186 height 32
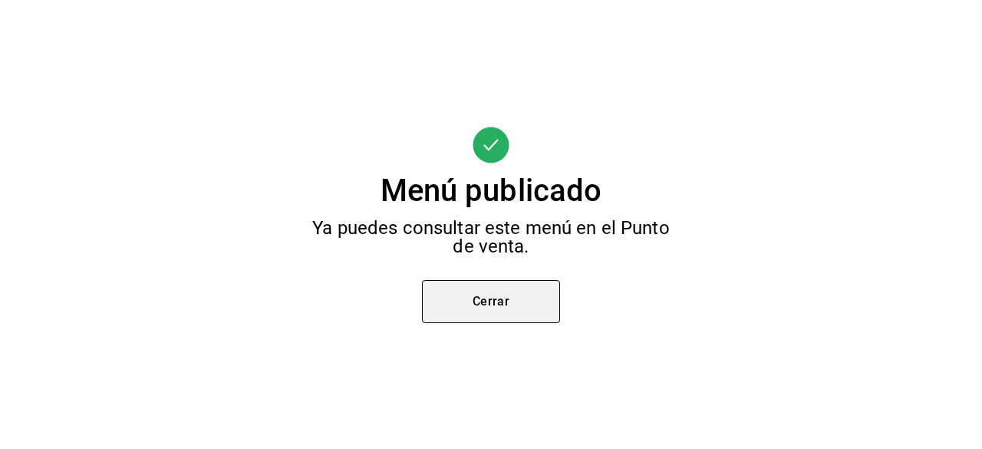
click at [478, 298] on font "Cerrar" at bounding box center [491, 301] width 38 height 15
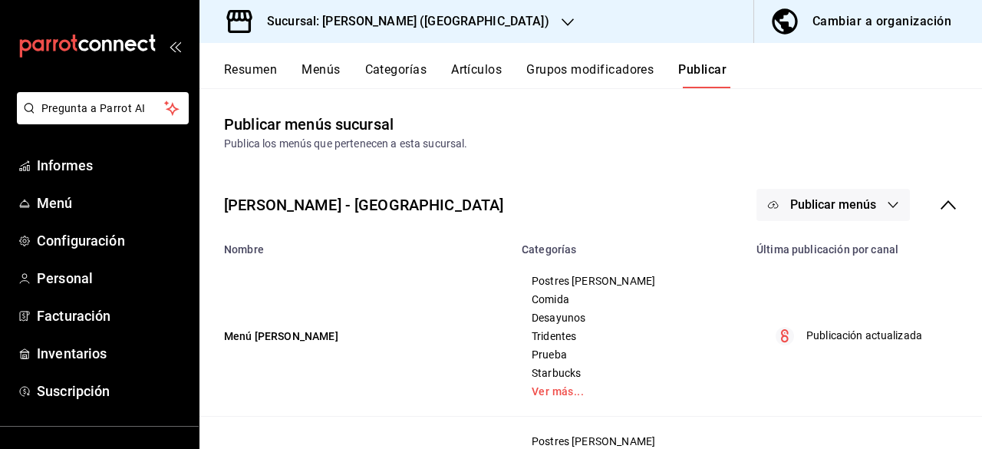
click at [500, 67] on font "Artículos" at bounding box center [476, 69] width 51 height 15
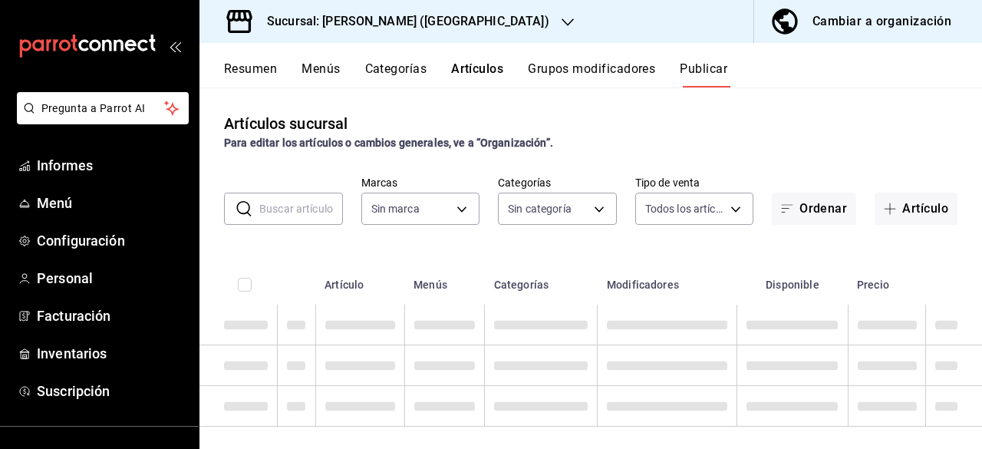
type input "93cb3c79-3ab5-4694-9cbb-c736cea32299"
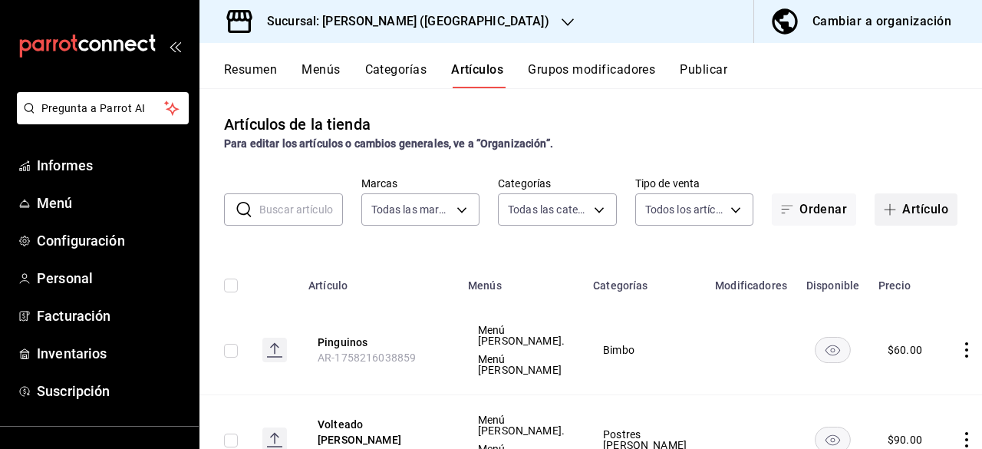
type input "b60f741e-58fe-401f-abe2-6d417feace9e,7a4461ec-f23a-4a27-86c7-ac03ff8d8501,b9af8…"
click at [902, 211] on font "Artículo" at bounding box center [925, 209] width 46 height 15
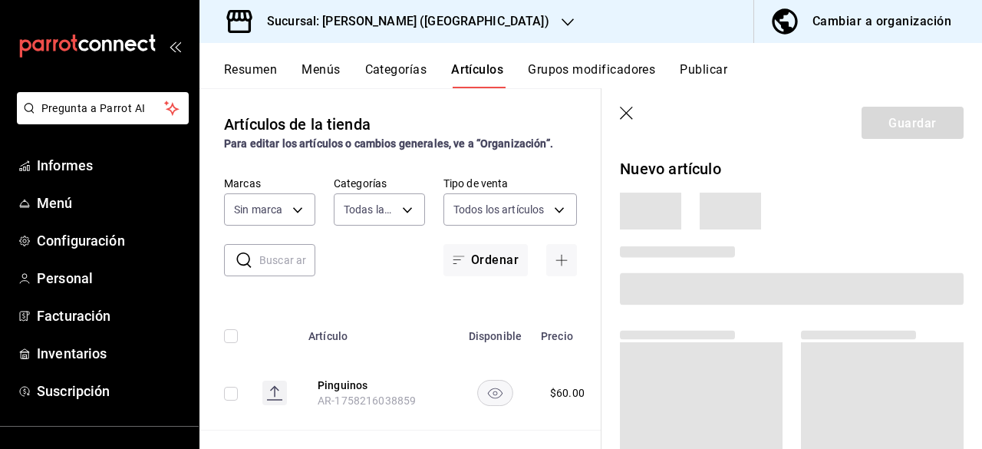
type input "b60f741e-58fe-401f-abe2-6d417feace9e,7a4461ec-f23a-4a27-86c7-ac03ff8d8501,b9af8…"
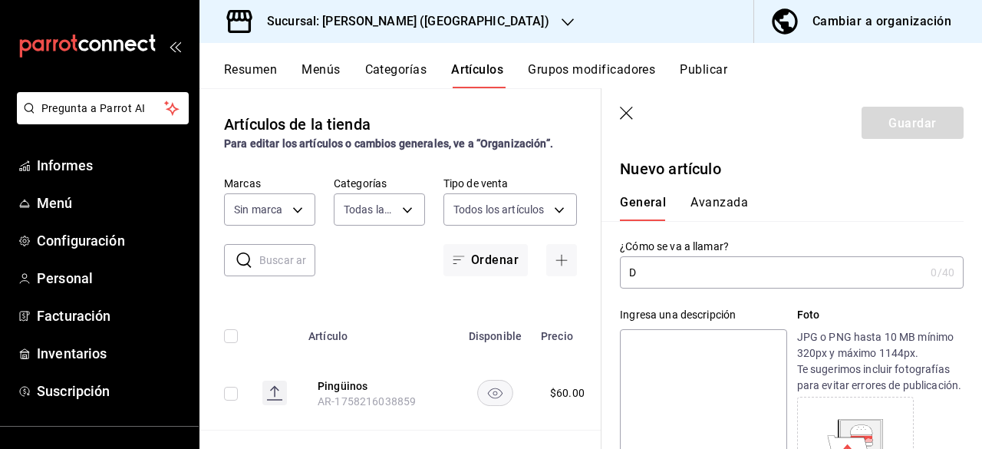
type input "Dr"
type input "93cb3c79-3ab5-4694-9cbb-c736cea32299"
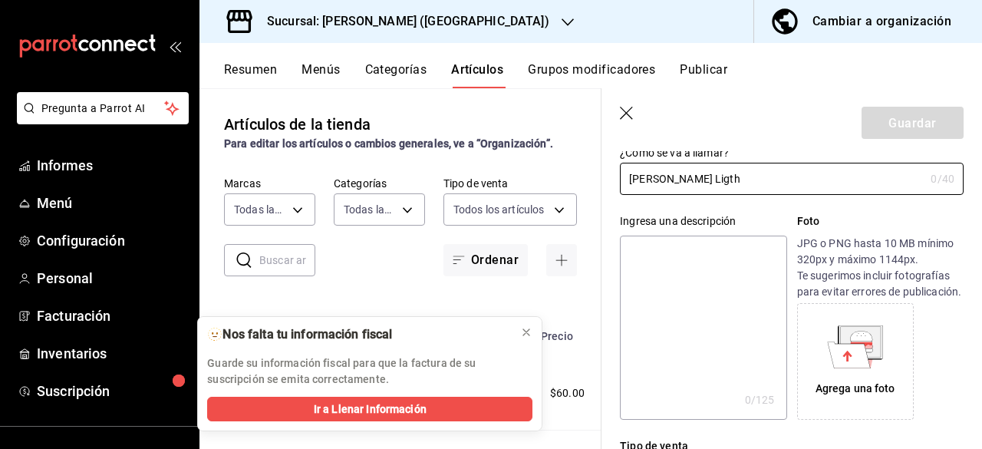
scroll to position [91, 0]
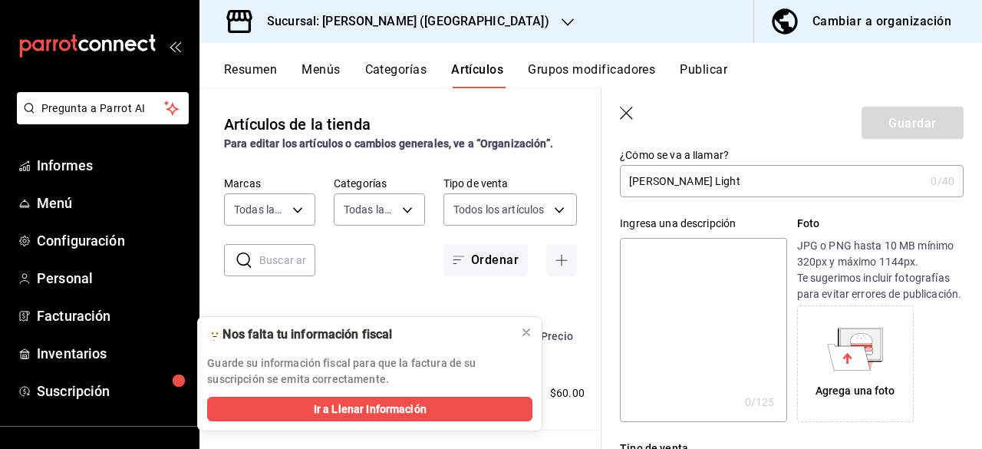
type input "Dr. Pepper Light"
drag, startPoint x: 663, startPoint y: 174, endPoint x: 648, endPoint y: 118, distance: 57.9
click at [648, 118] on header "Guardar" at bounding box center [791, 119] width 380 height 63
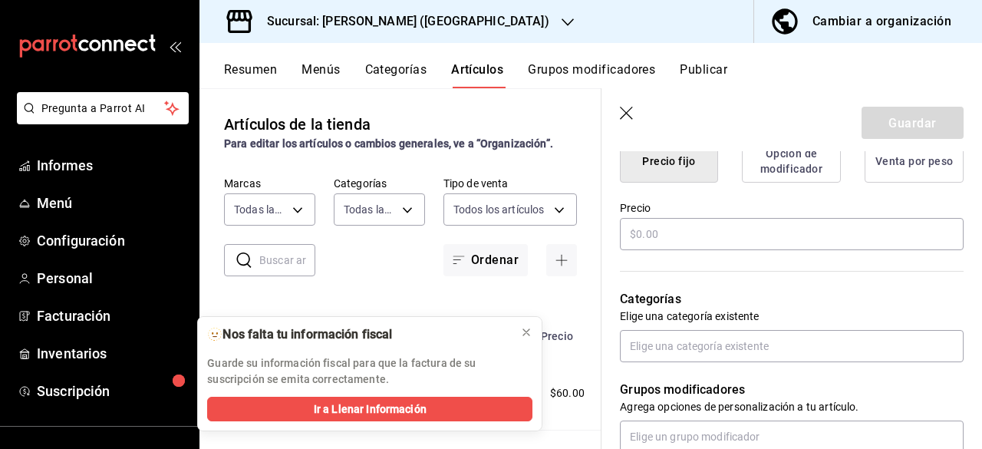
scroll to position [416, 0]
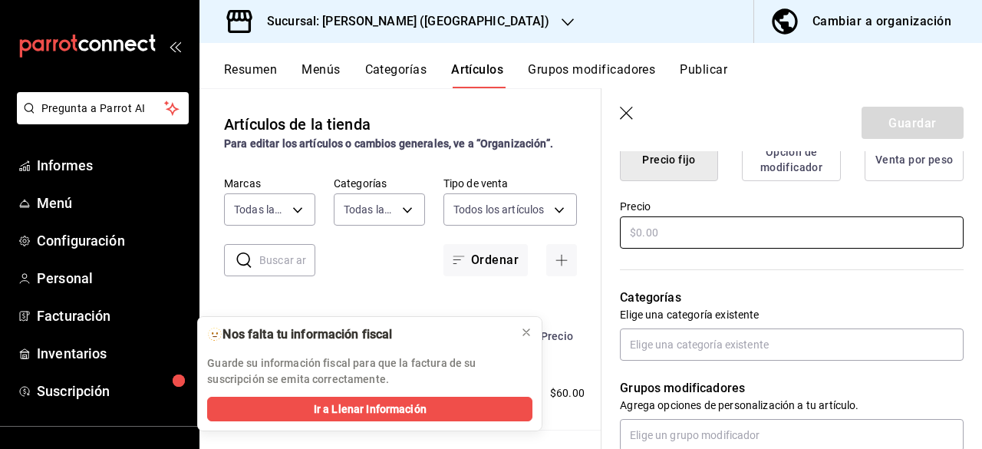
click at [657, 249] on input "text" at bounding box center [792, 232] width 344 height 32
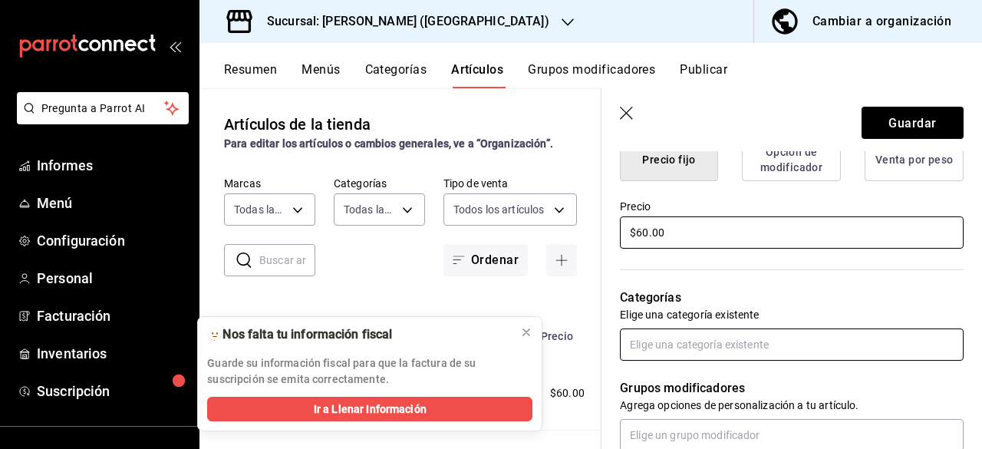
type input "$60.00"
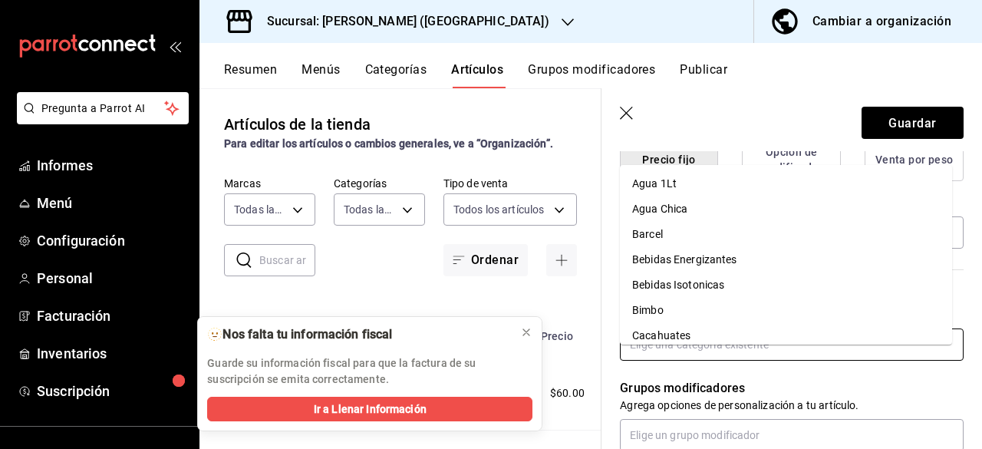
click at [667, 360] on input "text" at bounding box center [792, 344] width 344 height 32
click at [699, 228] on li "[PERSON_NAME]" at bounding box center [786, 233] width 332 height 25
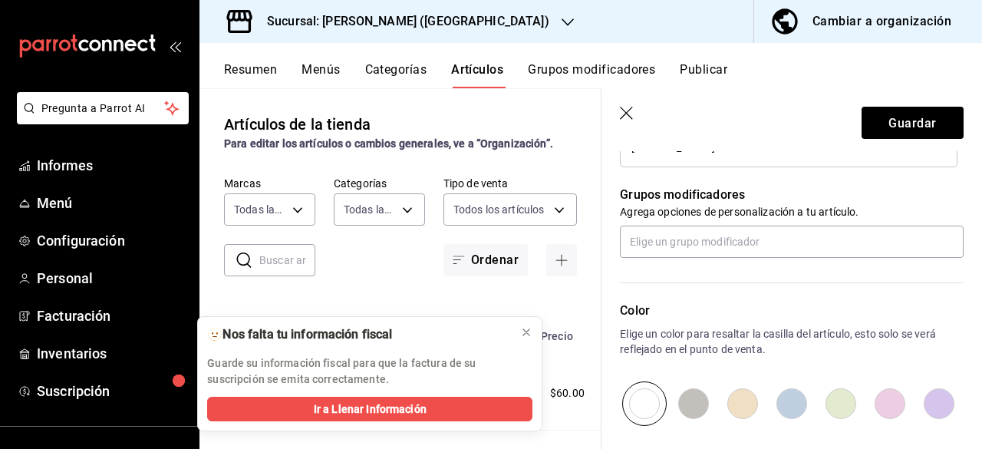
scroll to position [844, 0]
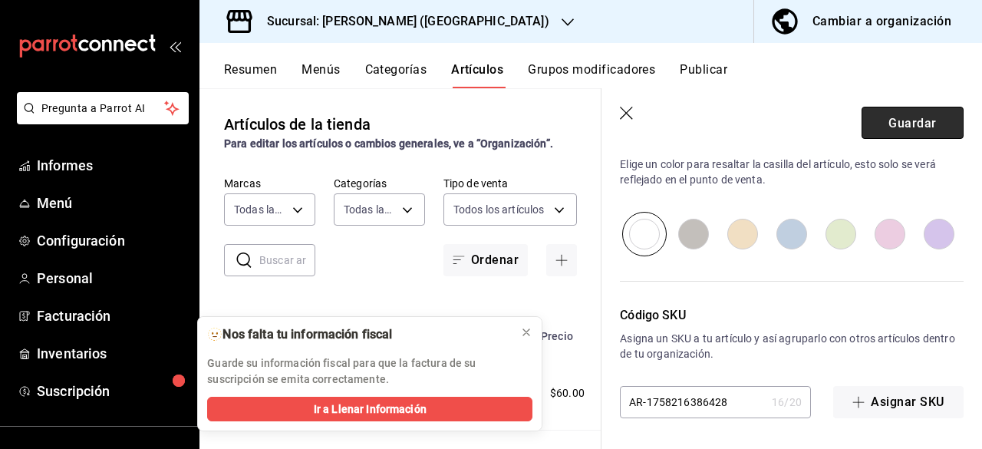
click at [905, 137] on button "Guardar" at bounding box center [912, 123] width 102 height 32
click at [248, 71] on font "Resumen" at bounding box center [250, 69] width 53 height 15
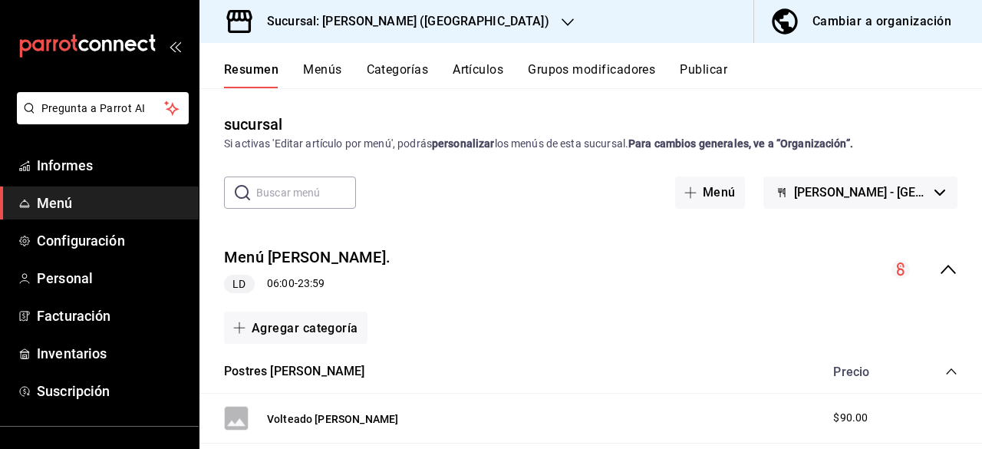
click at [939, 269] on icon "colapsar-fila-del-menú" at bounding box center [948, 269] width 18 height 18
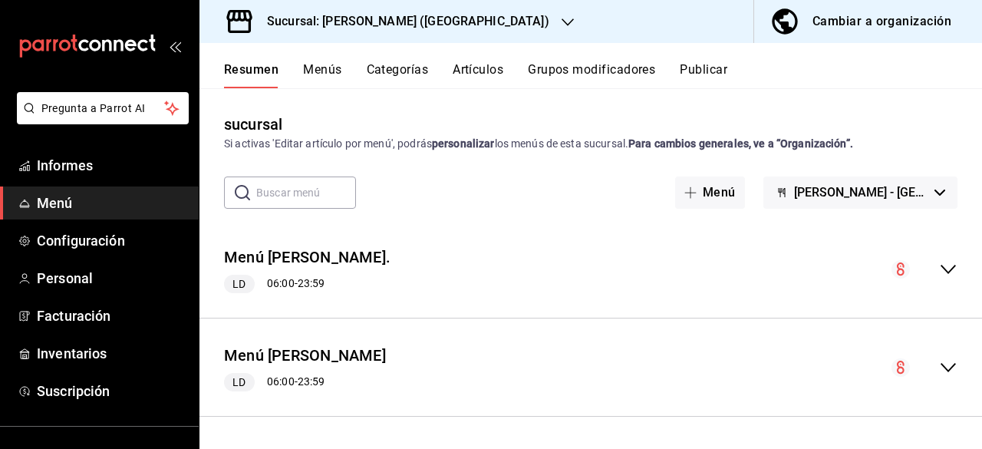
click at [940, 364] on icon "colapsar-fila-del-menú" at bounding box center [948, 367] width 18 height 18
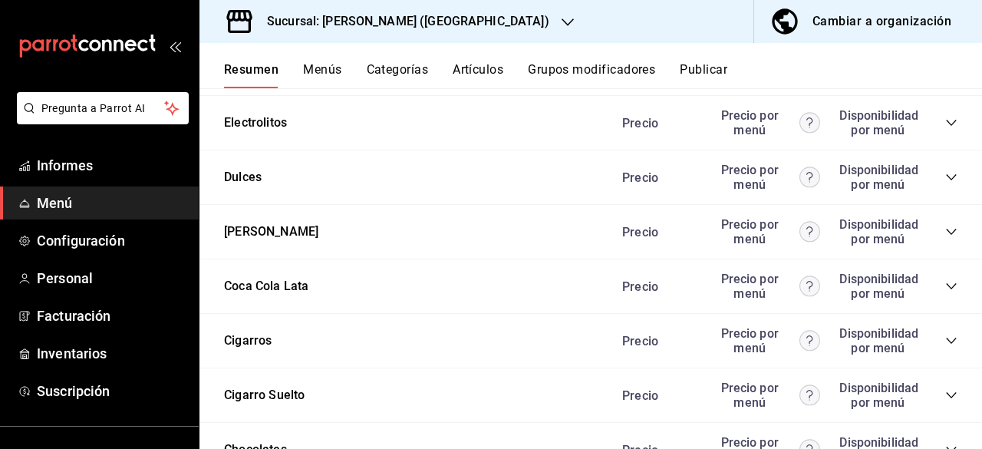
scroll to position [1917, 0]
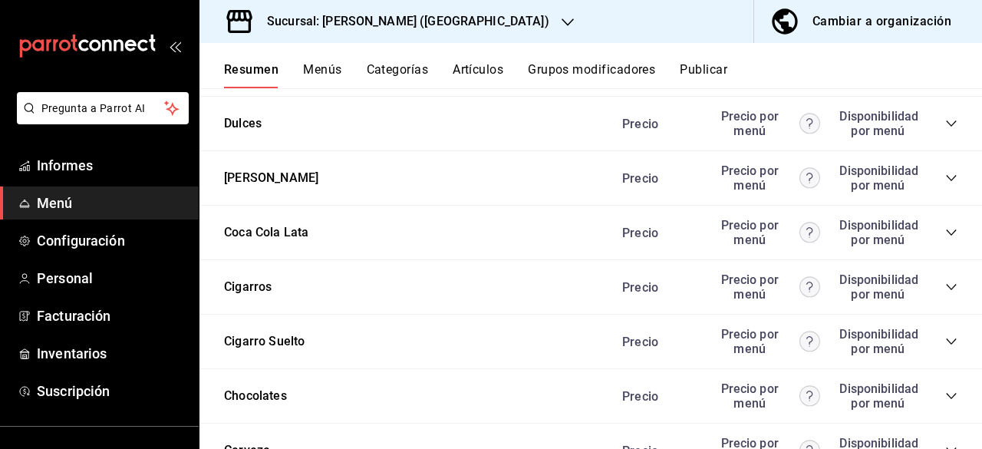
click at [945, 176] on icon "colapsar-categoría-fila" at bounding box center [951, 178] width 12 height 12
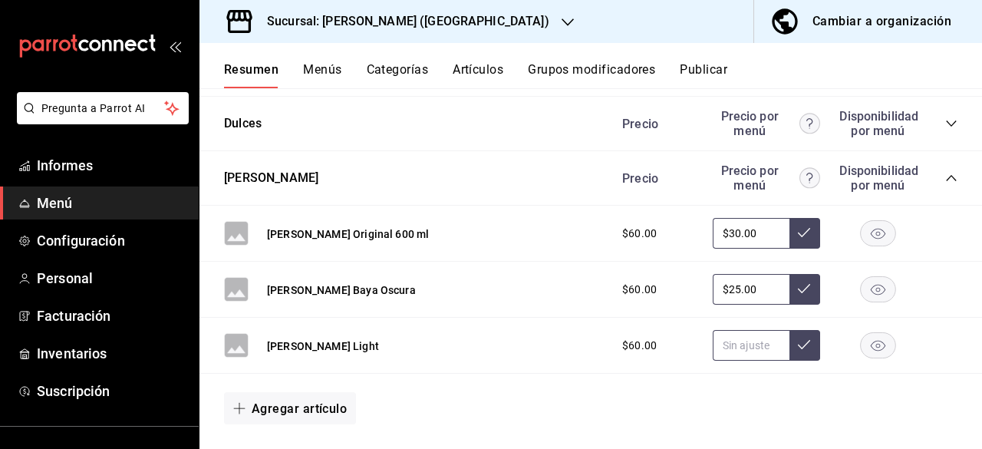
click at [732, 344] on input "text" at bounding box center [751, 345] width 77 height 31
type input "$30.00"
click at [798, 345] on icon at bounding box center [804, 344] width 12 height 12
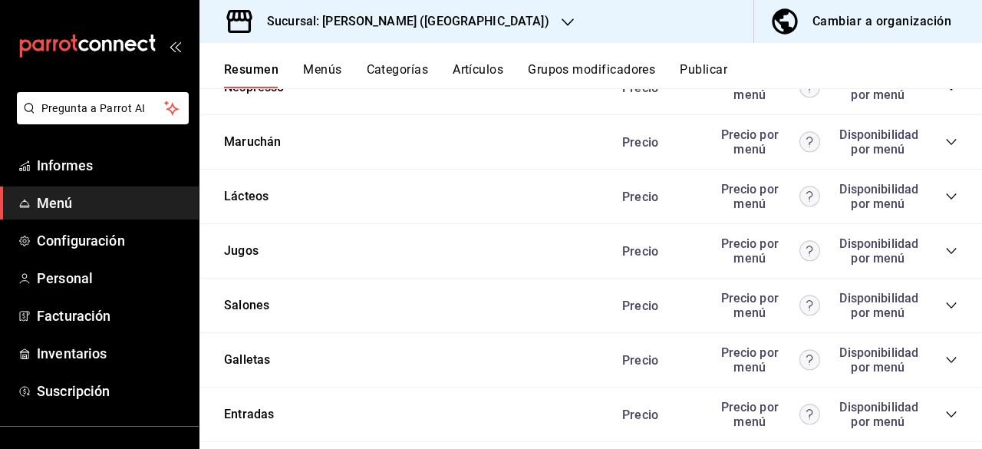
scroll to position [1448, 0]
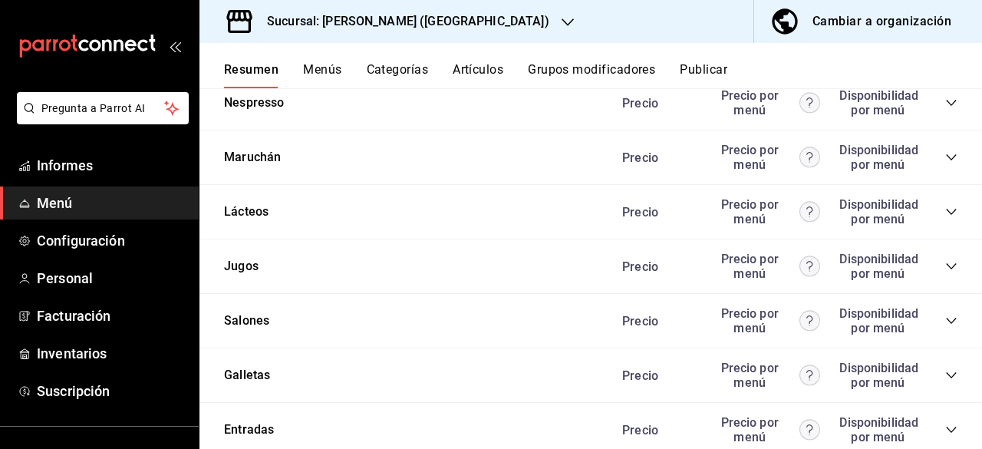
click at [68, 202] on font "Menú" at bounding box center [55, 203] width 36 height 16
